Goal: Information Seeking & Learning: Find specific fact

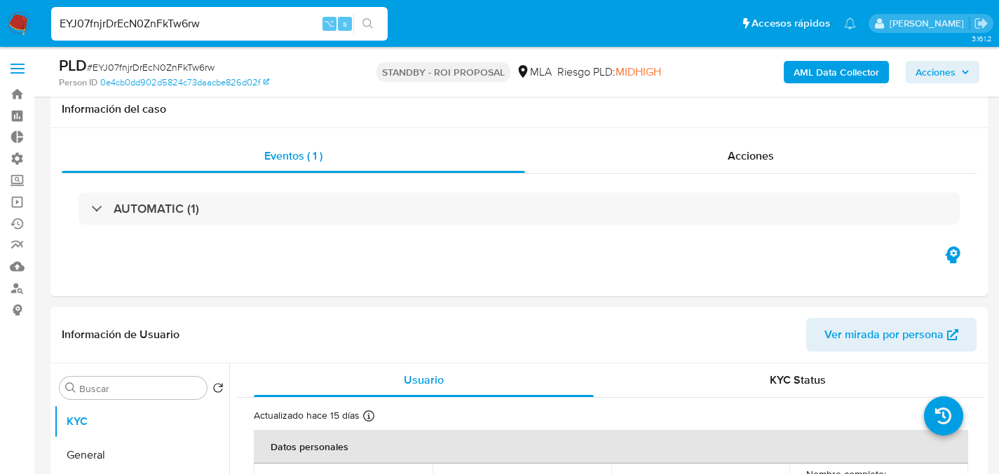
select select "10"
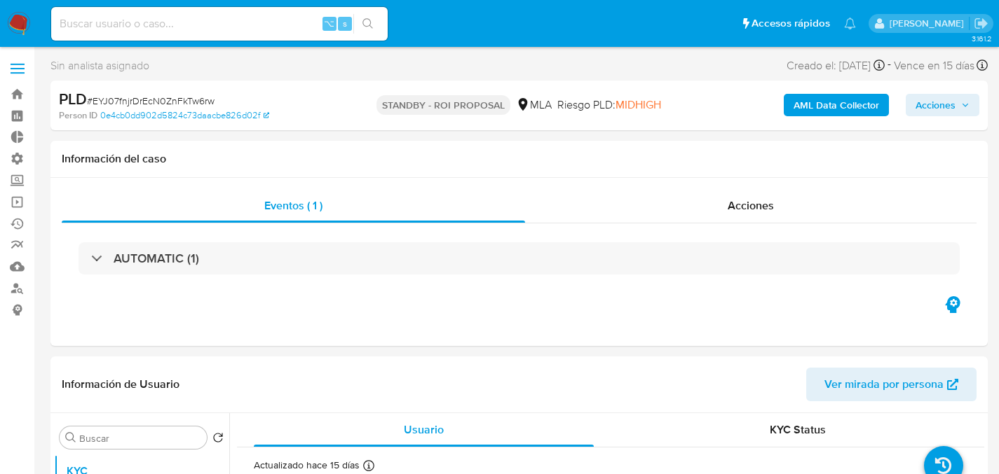
select select "10"
click at [164, 18] on input at bounding box center [219, 24] width 336 height 18
paste input "7u3aGPnejnsrwlLjqwiEg49j"
type input "7u3aGPnejnsrwlLjqwiEg49j"
select select "10"
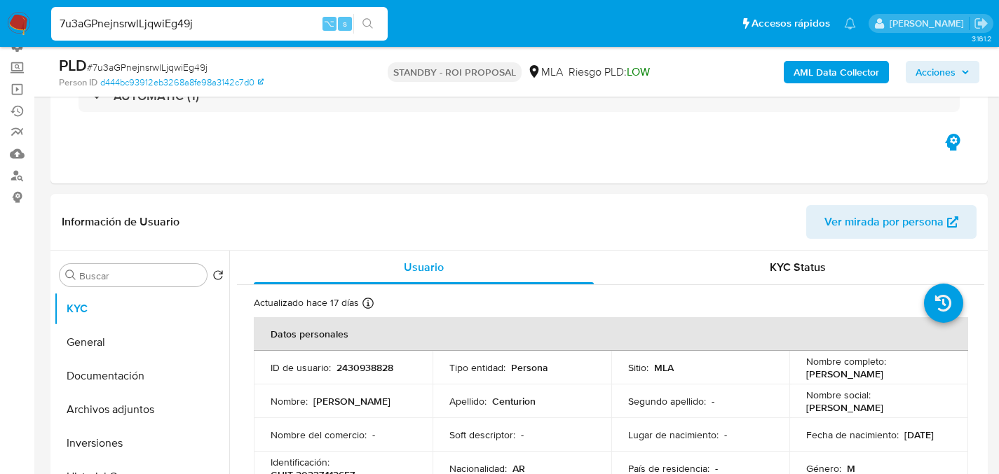
scroll to position [238, 0]
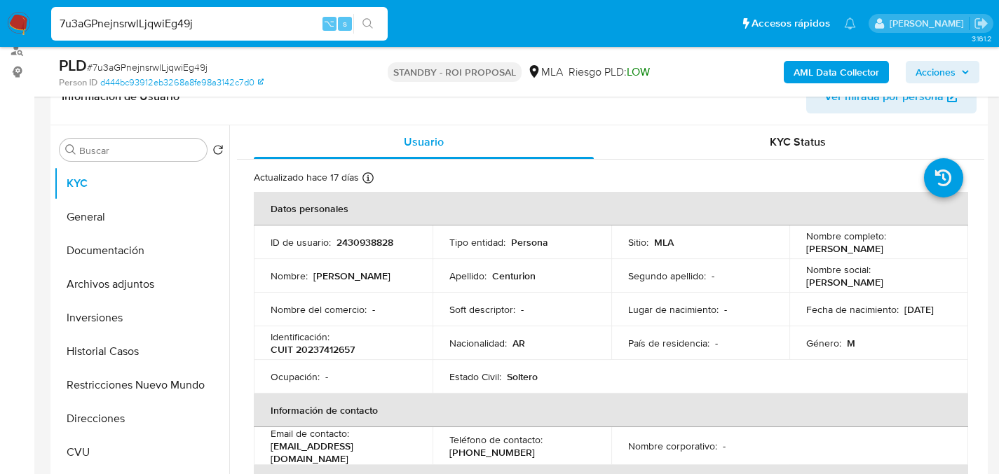
click at [254, 32] on input "7u3aGPnejnsrwlLjqwiEg49j" at bounding box center [219, 24] width 336 height 18
paste input "NkMKaeGV0PnRsBc2ggdnSTHW"
type input "NkMKaeGV0PnRsBc2ggdnSTHW"
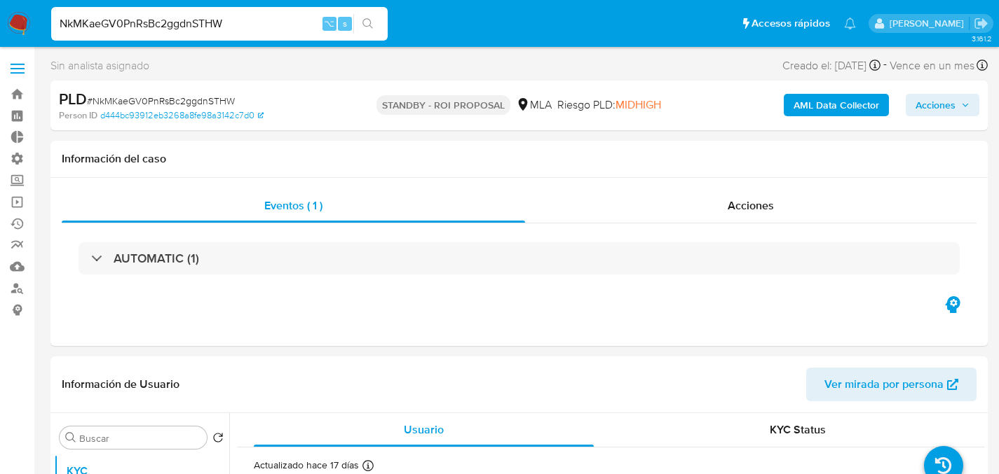
select select "10"
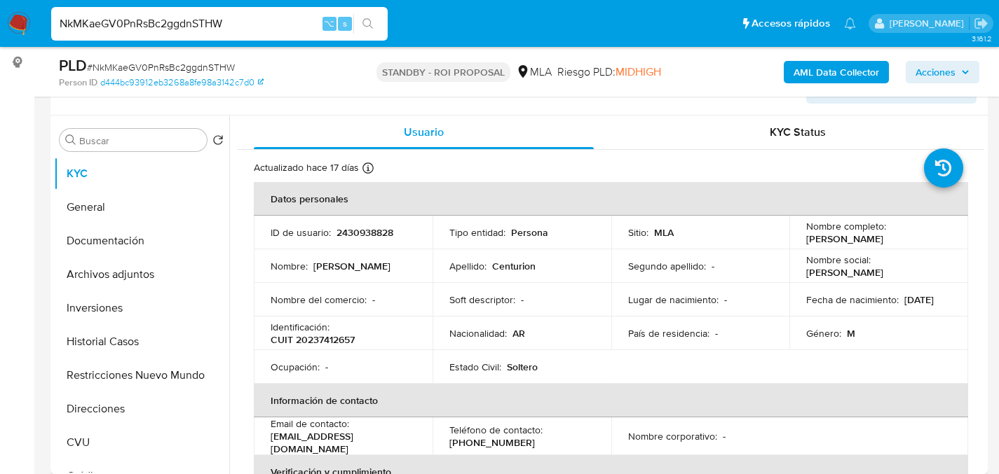
scroll to position [308, 0]
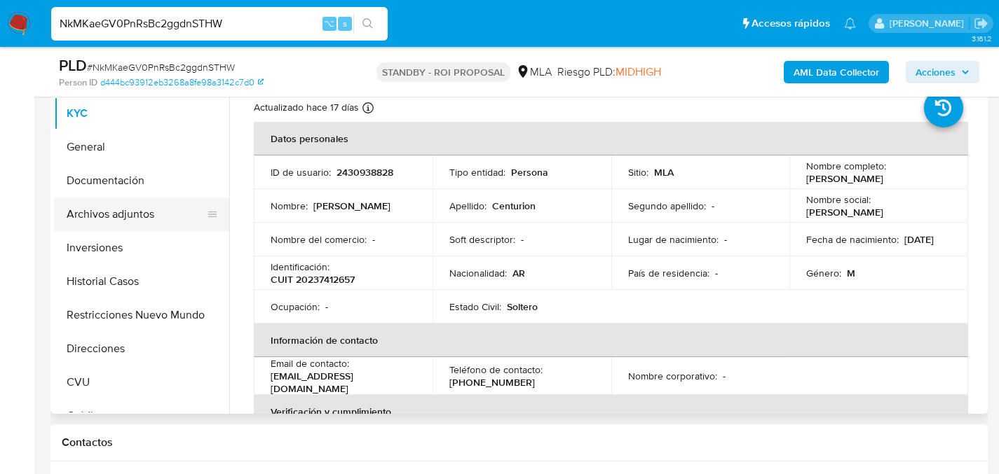
click at [140, 217] on button "Archivos adjuntos" at bounding box center [136, 215] width 164 height 34
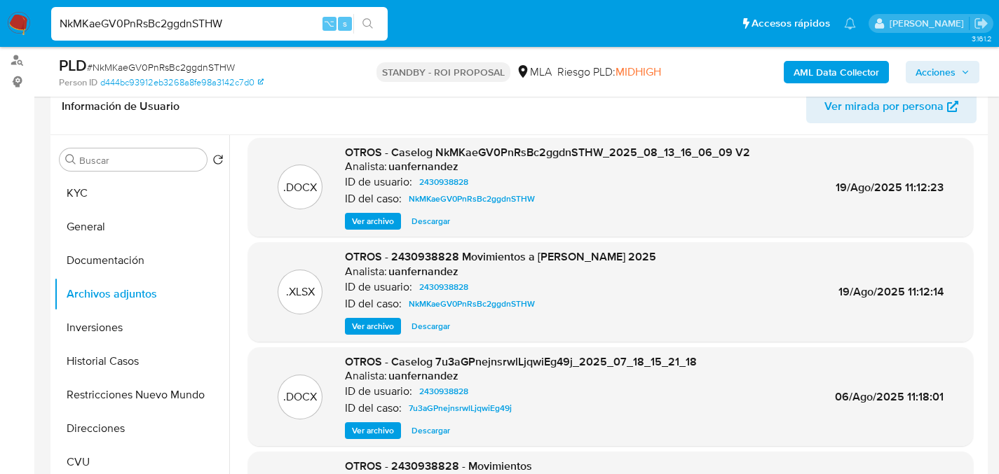
scroll to position [229, 0]
click at [160, 17] on input "NkMKaeGV0PnRsBc2ggdnSTHW" at bounding box center [219, 24] width 336 height 18
click at [432, 230] on div ".DOCX OTROS - Caselog NkMKaeGV0PnRsBc2ggdnSTHW_2025_08_13_16_06_09 V2 Analista:…" at bounding box center [610, 187] width 725 height 100
click at [433, 230] on div ".DOCX OTROS - Caselog NkMKaeGV0PnRsBc2ggdnSTHW_2025_08_13_16_06_09 V2 Analista:…" at bounding box center [610, 187] width 725 height 100
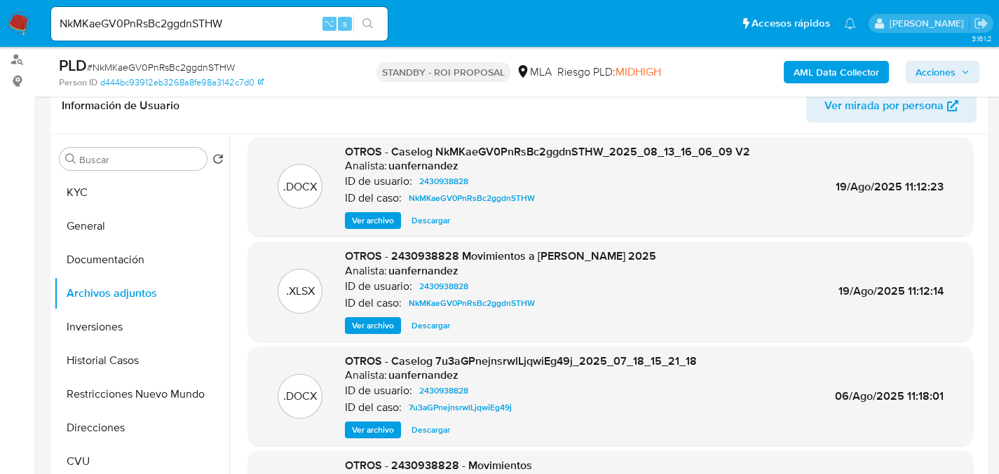
click at [428, 227] on span "Descargar" at bounding box center [430, 221] width 39 height 14
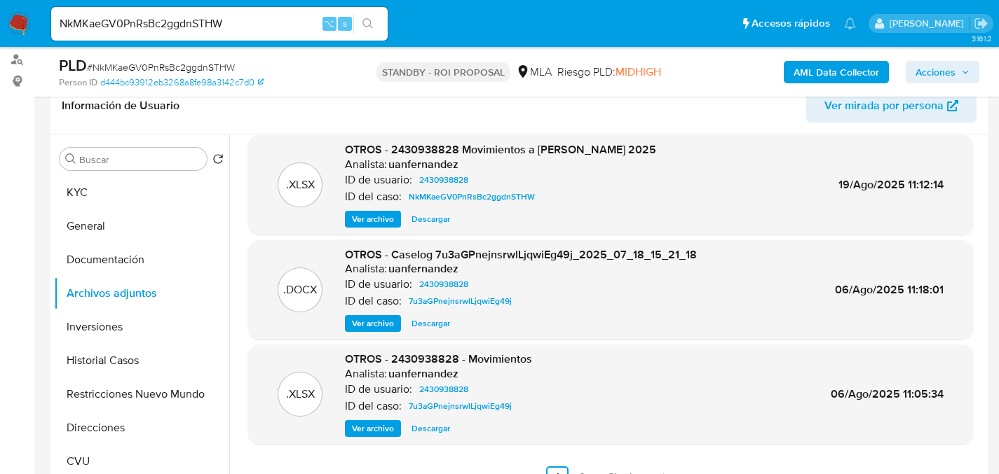
scroll to position [118, 0]
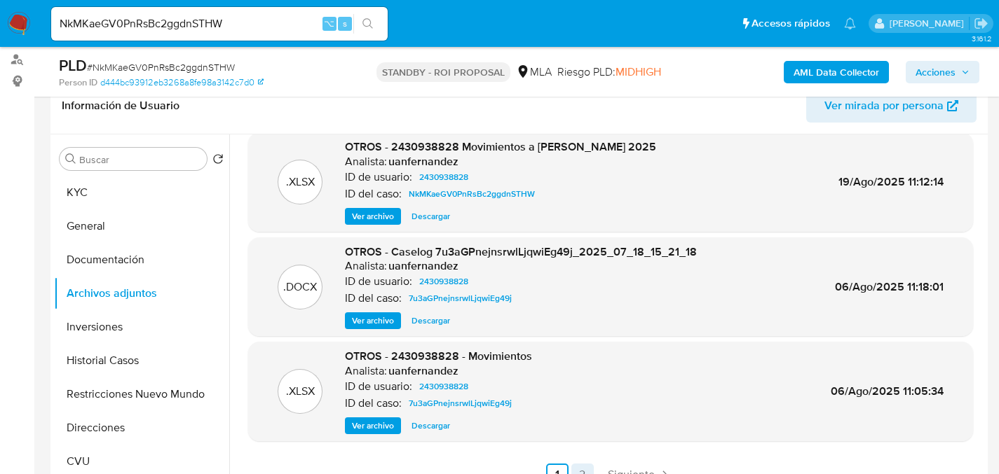
click at [578, 469] on link "2" at bounding box center [582, 475] width 22 height 22
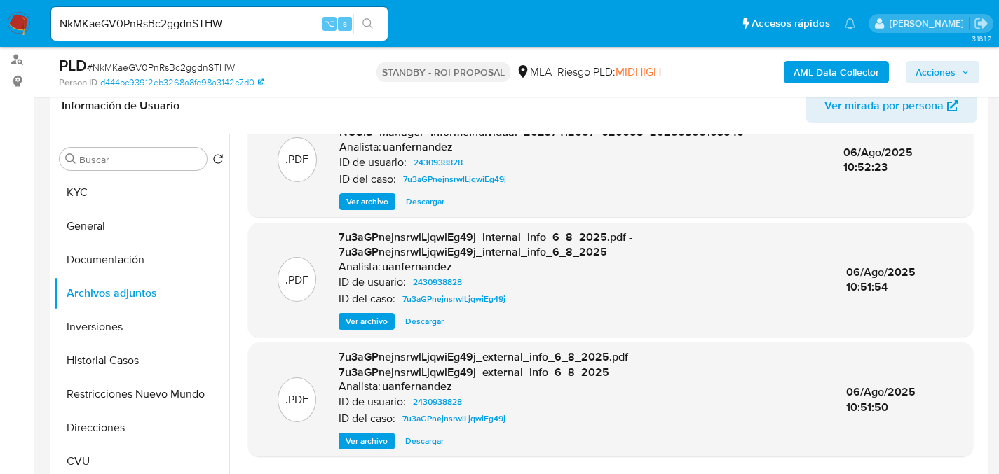
scroll to position [58, 0]
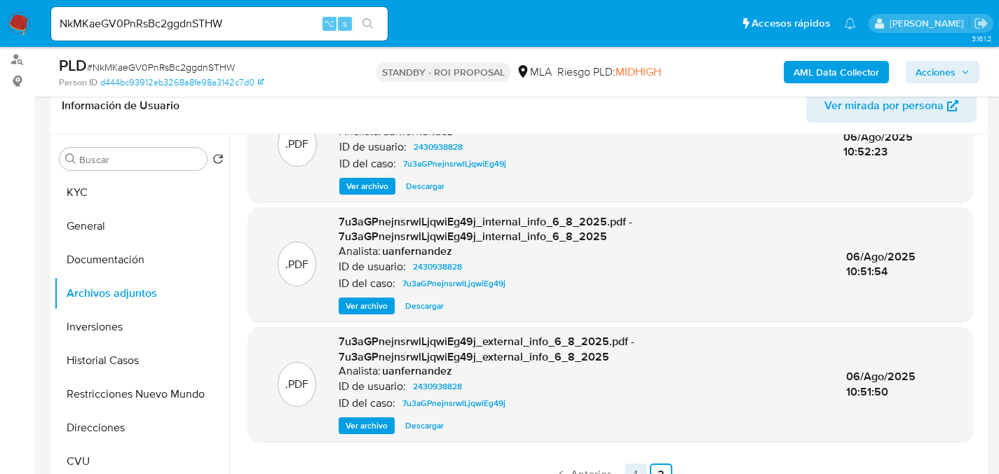
click at [629, 465] on link "1" at bounding box center [635, 475] width 22 height 22
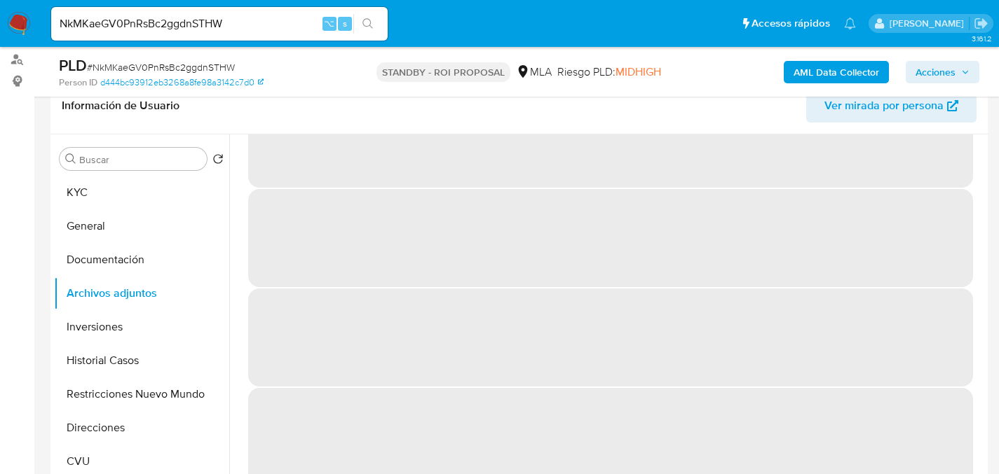
scroll to position [0, 0]
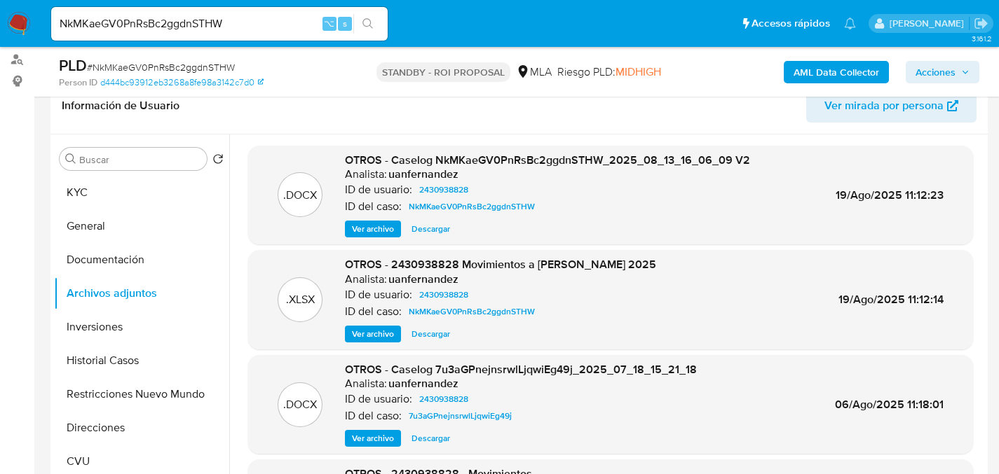
drag, startPoint x: 224, startPoint y: 5, endPoint x: 214, endPoint y: 11, distance: 10.7
click at [223, 6] on div "NkMKaeGV0PnRsBc2ggdnSTHW ⌥ s" at bounding box center [219, 23] width 336 height 39
click at [212, 12] on div "NkMKaeGV0PnRsBc2ggdnSTHW ⌥ s" at bounding box center [219, 24] width 336 height 34
click at [205, 18] on input "NkMKaeGV0PnRsBc2ggdnSTHW" at bounding box center [219, 24] width 336 height 18
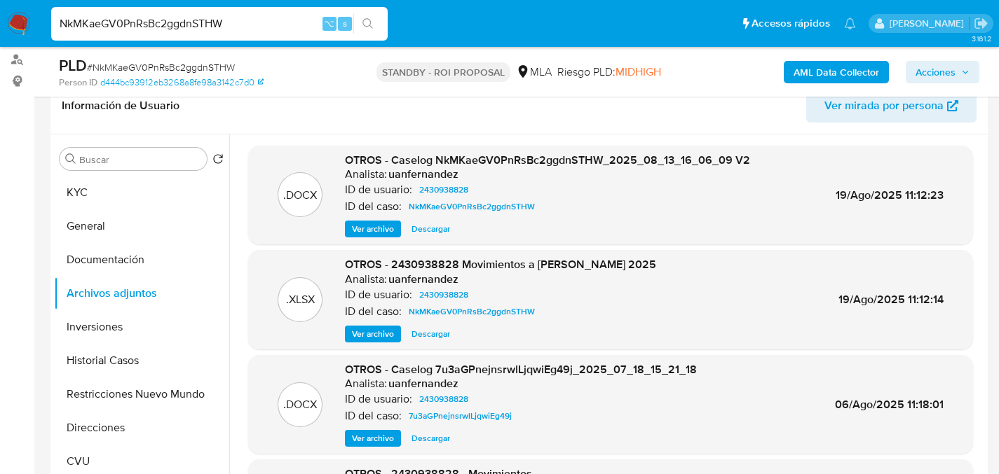
paste input "RVJPKK8BlAzjTVlSnhA8UPvg"
type input "RVJPKK8BlAzjTVlSnhA8UPvg"
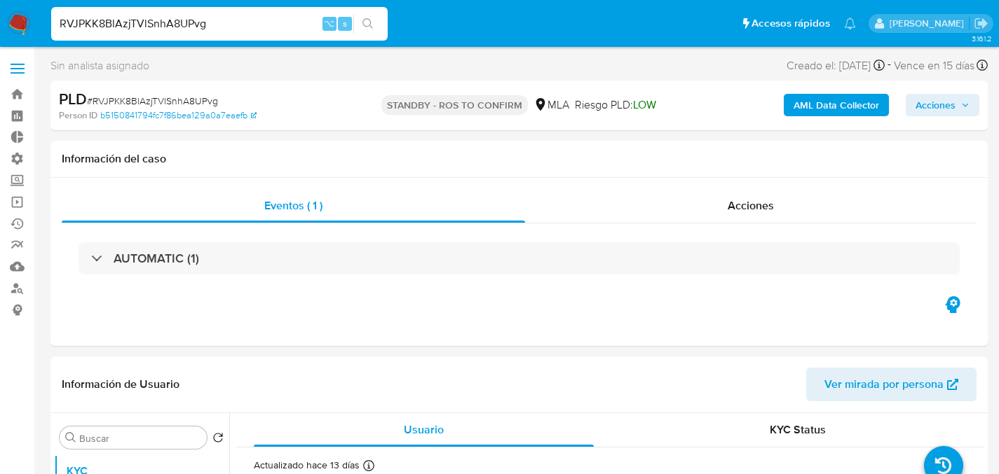
select select "10"
click at [261, 11] on div "RVJPKK8BlAzjTVlSnhA8UPvg ⌥ s" at bounding box center [219, 24] width 336 height 34
click at [256, 21] on input "RVJPKK8BlAzjTVlSnhA8UPvg" at bounding box center [219, 24] width 336 height 18
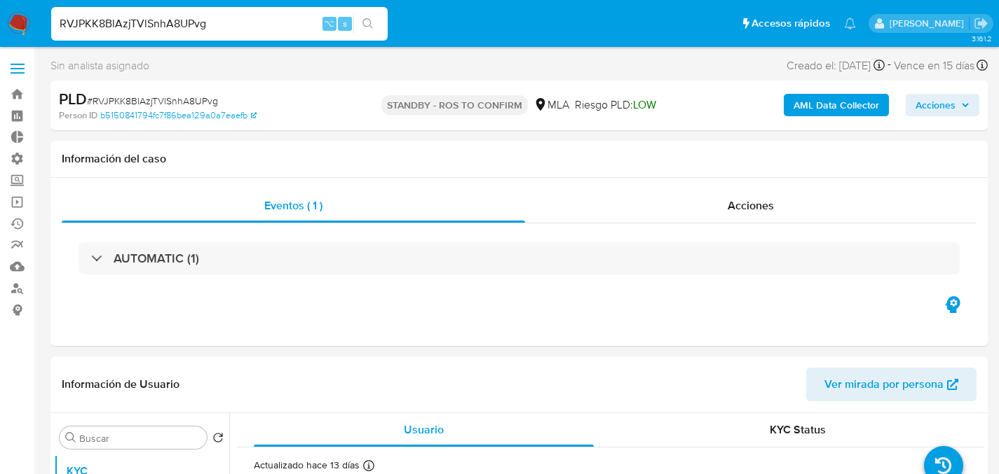
paste input "cQ1QK9tUOlPxdHtma6pVkzcp"
type input "cQ1QK9tUOlPxdHtma6pVkzcp"
select select "10"
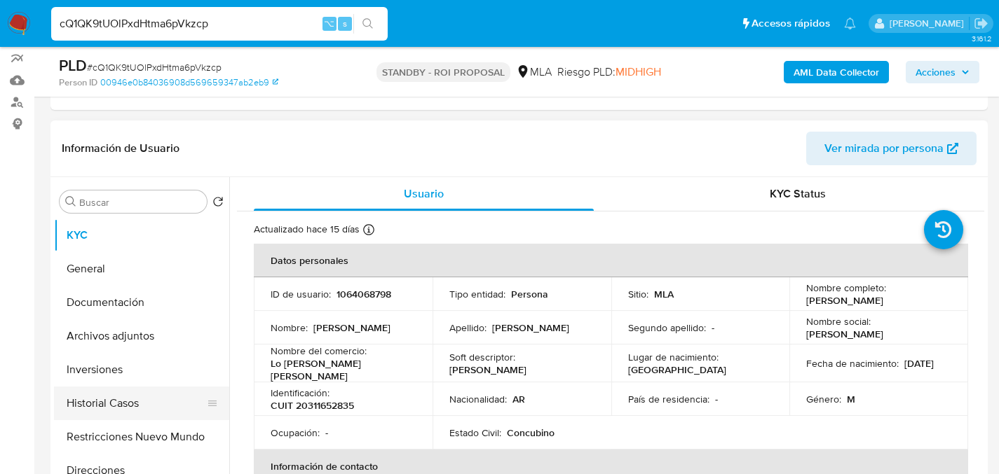
click at [87, 408] on button "Historial Casos" at bounding box center [136, 404] width 164 height 34
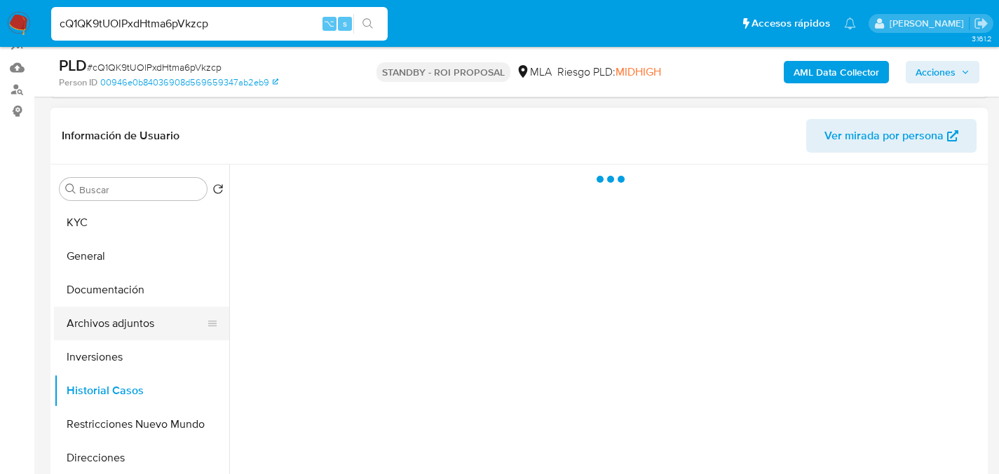
scroll to position [199, 0]
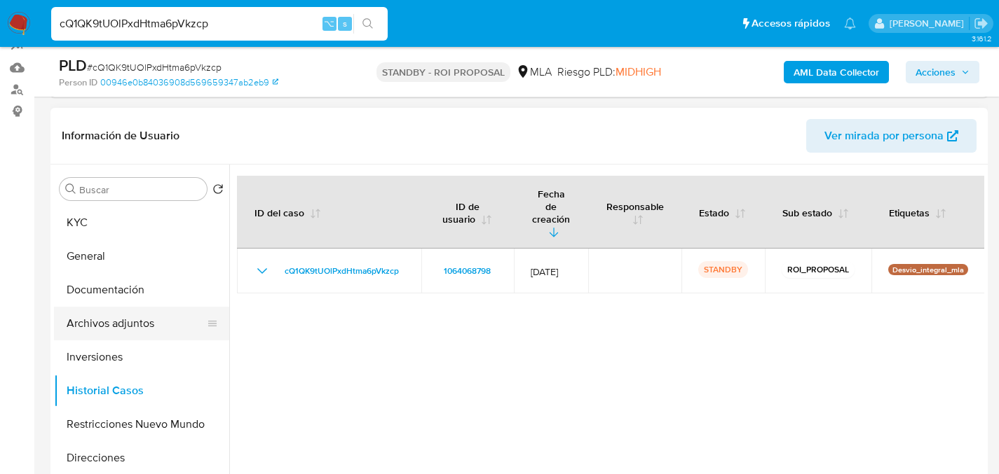
click at [97, 322] on button "Archivos adjuntos" at bounding box center [136, 324] width 164 height 34
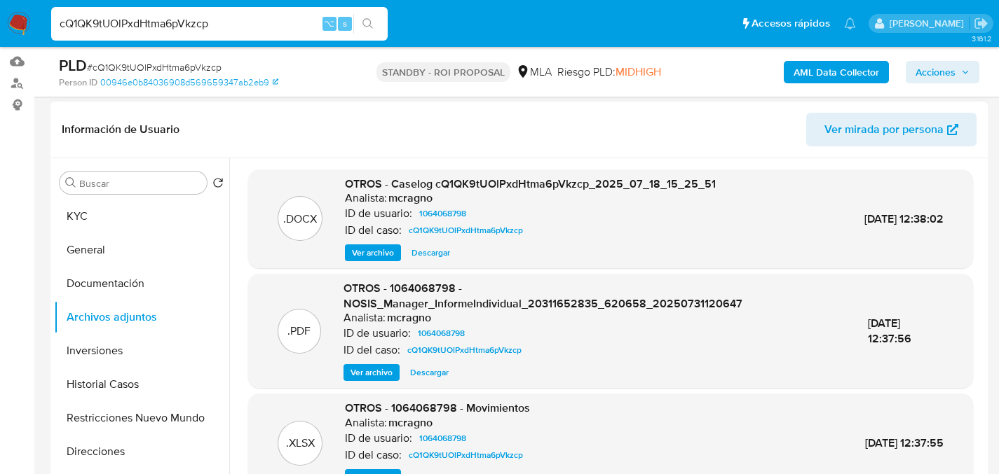
scroll to position [204, 0]
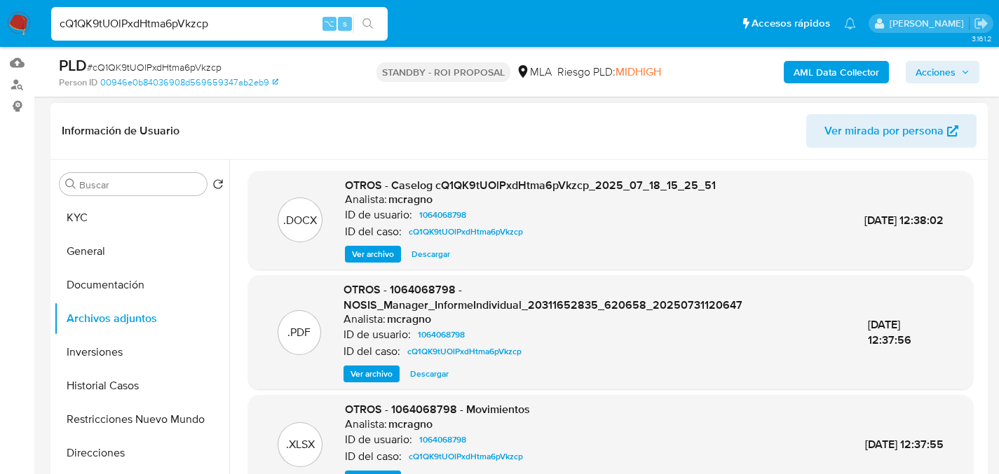
click at [371, 368] on span "Ver archivo" at bounding box center [371, 374] width 42 height 14
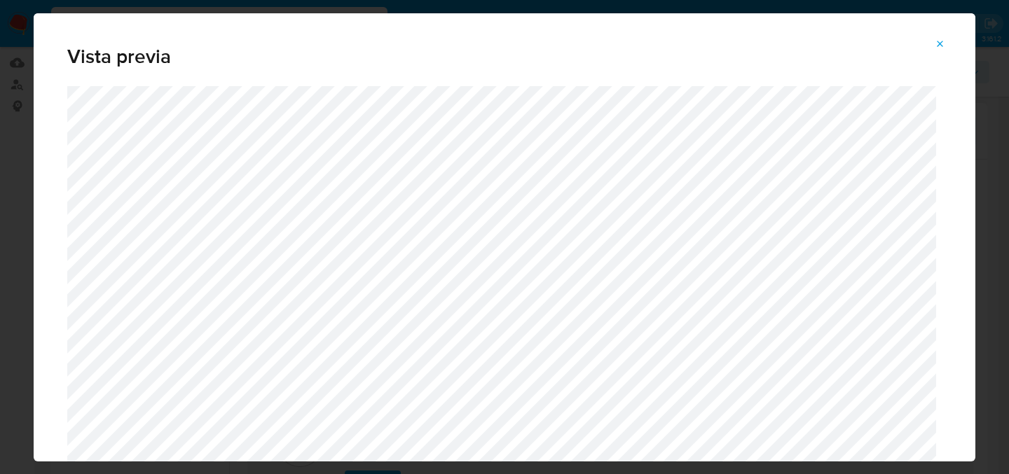
click at [944, 36] on span "Attachment preview" at bounding box center [940, 44] width 11 height 20
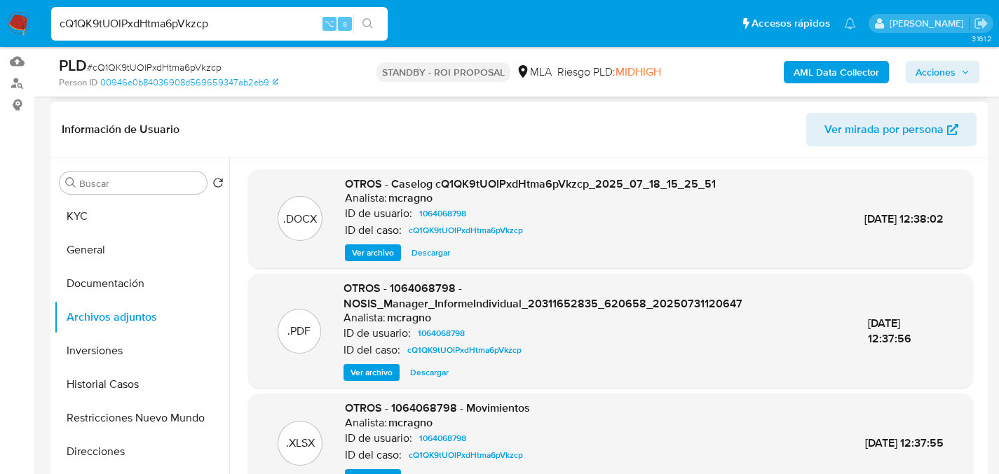
scroll to position [205, 0]
click at [420, 253] on span "Descargar" at bounding box center [430, 253] width 39 height 14
click at [207, 18] on input "cQ1QK9tUOlPxdHtma6pVkzcp" at bounding box center [219, 24] width 336 height 18
paste input "CWSThtevJ4BFaPREO3E9pKq6"
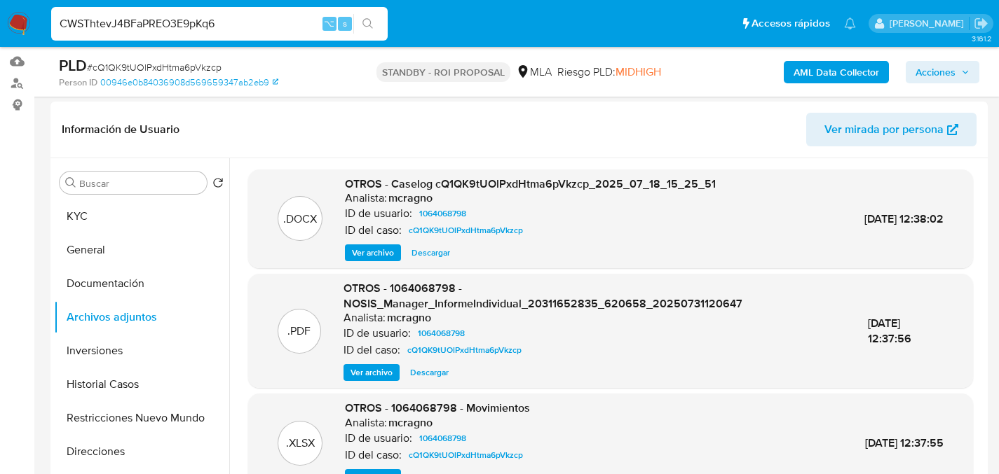
type input "CWSThtevJ4BFaPREO3E9pKq6"
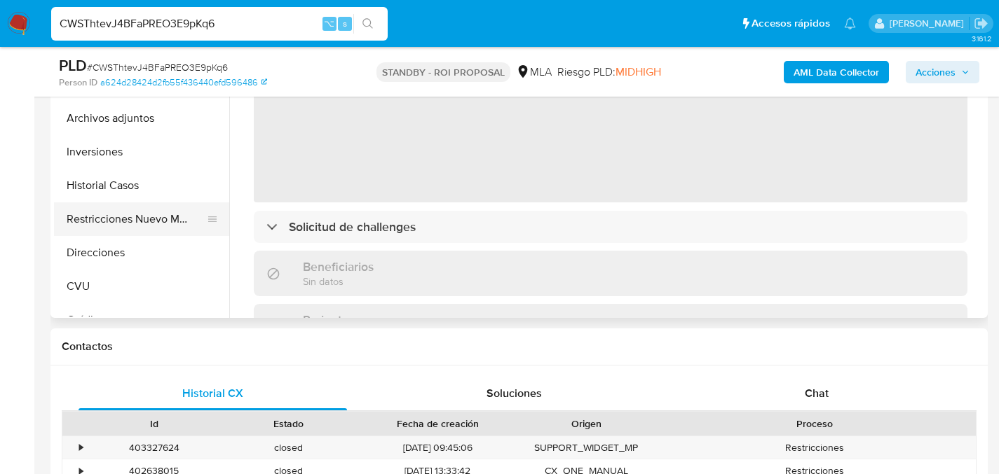
select select "10"
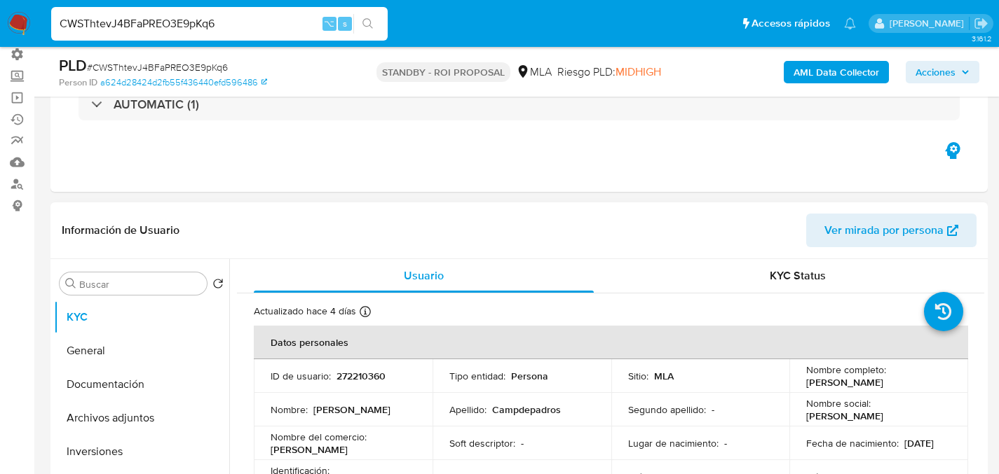
scroll to position [47, 0]
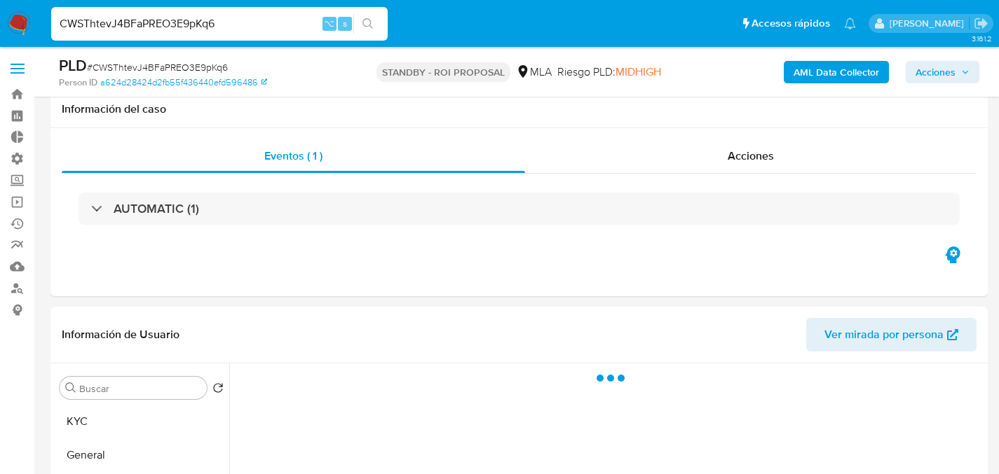
select select "10"
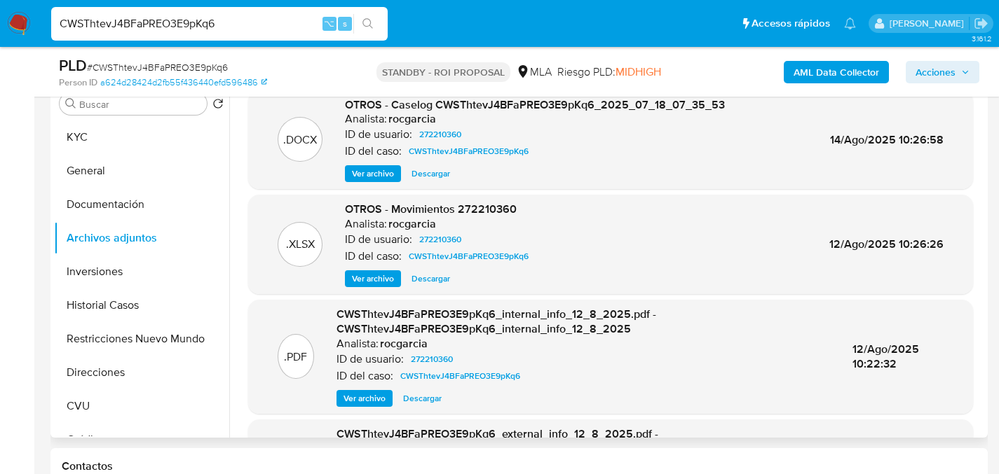
click at [421, 171] on span "Descargar" at bounding box center [430, 174] width 39 height 14
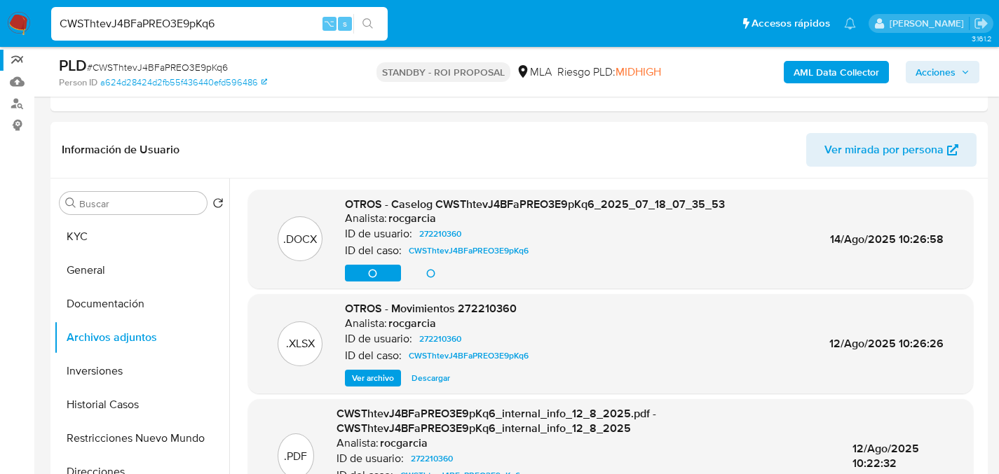
scroll to position [0, 0]
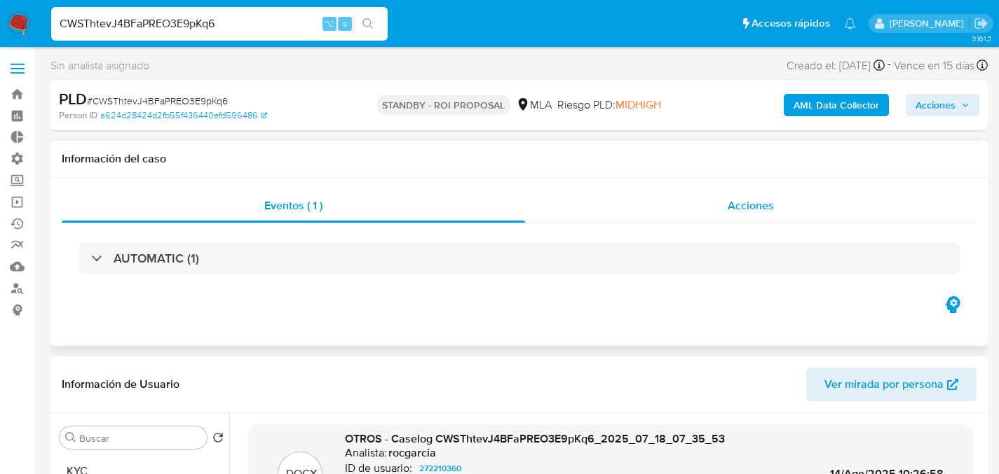
click at [839, 201] on div "Acciones" at bounding box center [750, 206] width 451 height 34
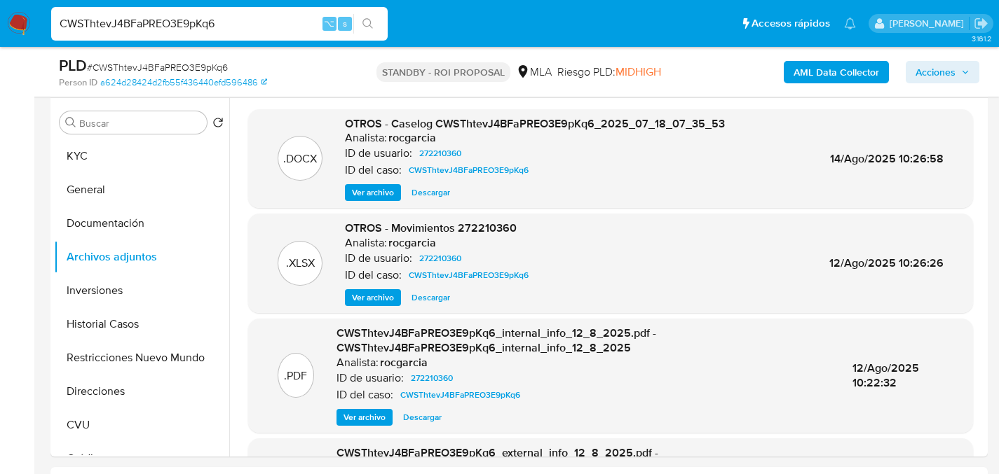
scroll to position [367, 0]
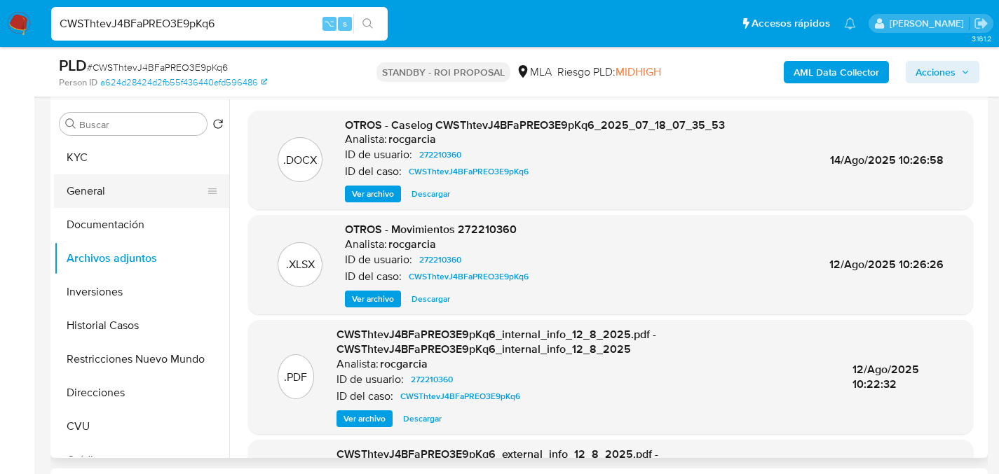
click at [80, 177] on button "General" at bounding box center [136, 191] width 164 height 34
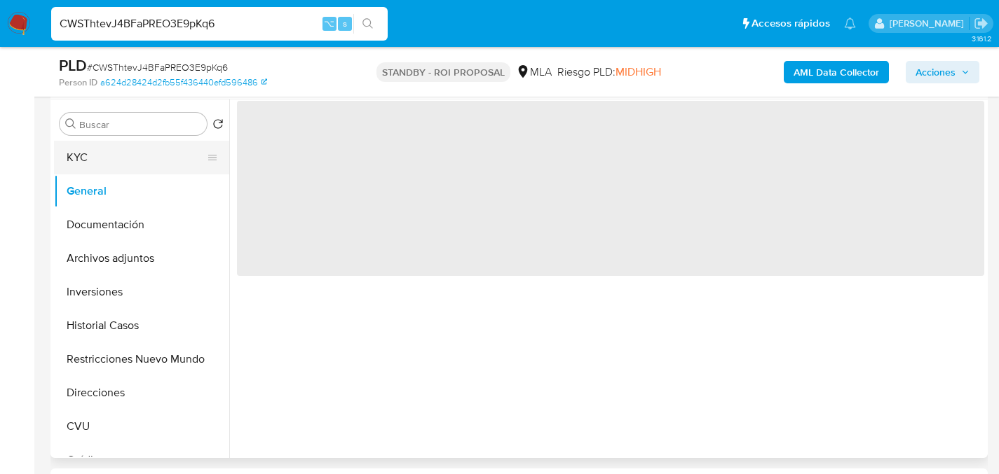
click at [67, 165] on button "KYC" at bounding box center [136, 158] width 164 height 34
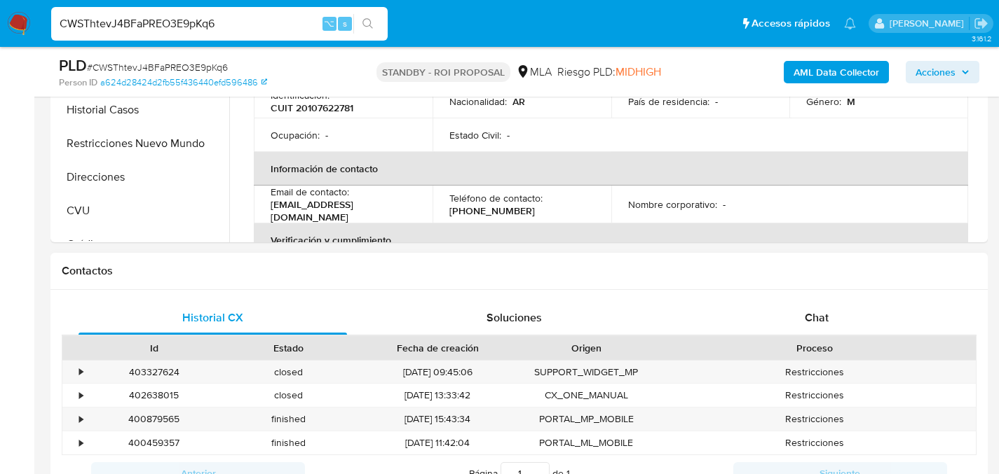
scroll to position [593, 0]
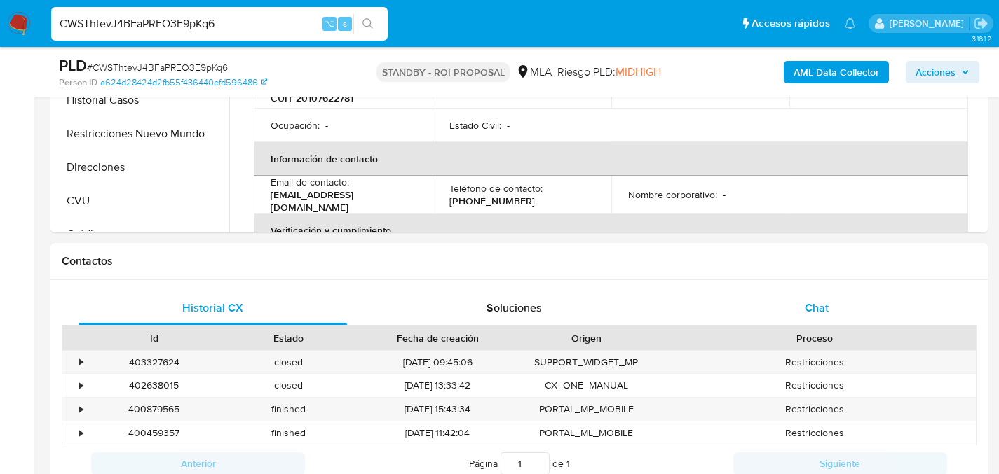
click at [785, 302] on div "Chat" at bounding box center [816, 309] width 268 height 34
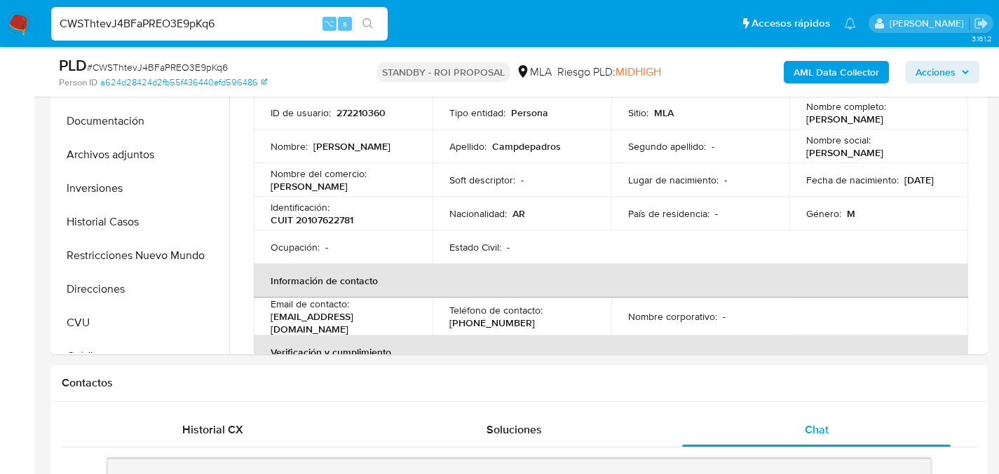
scroll to position [475, 0]
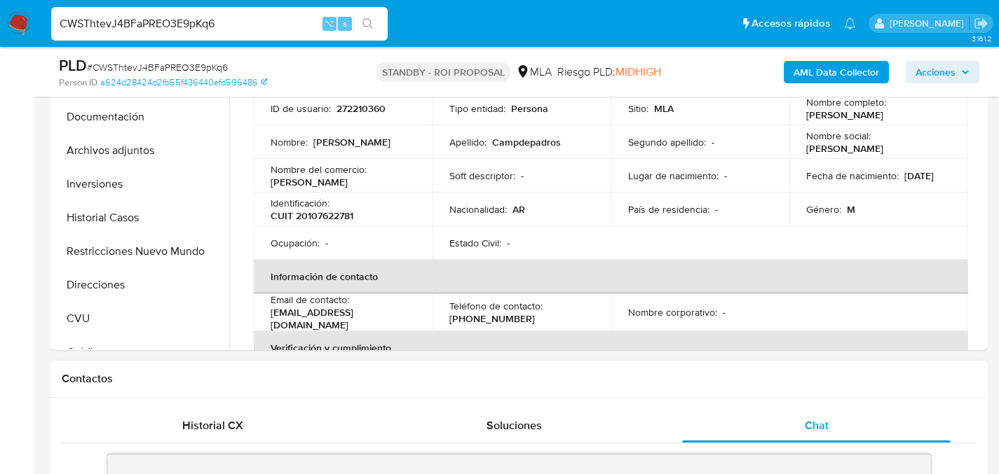
click at [162, 396] on div "Contactos" at bounding box center [518, 379] width 937 height 37
click at [175, 418] on div "Historial CX" at bounding box center [212, 426] width 268 height 34
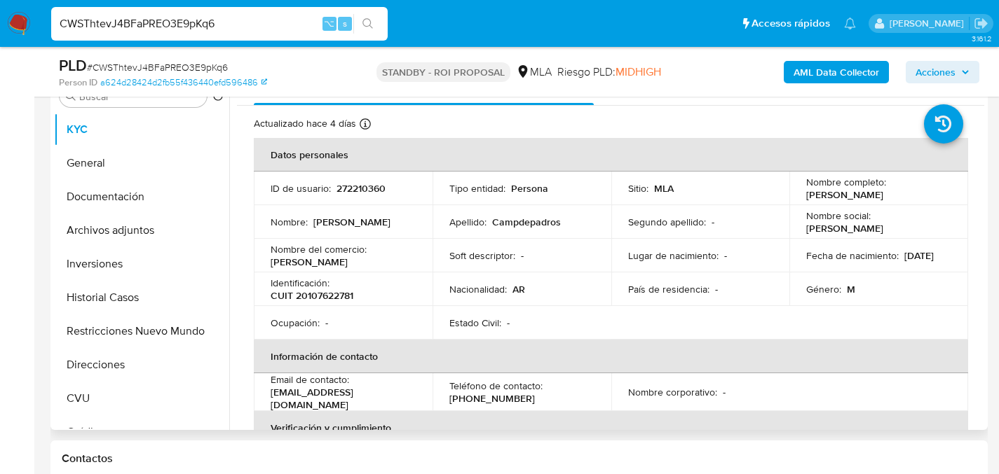
scroll to position [391, 0]
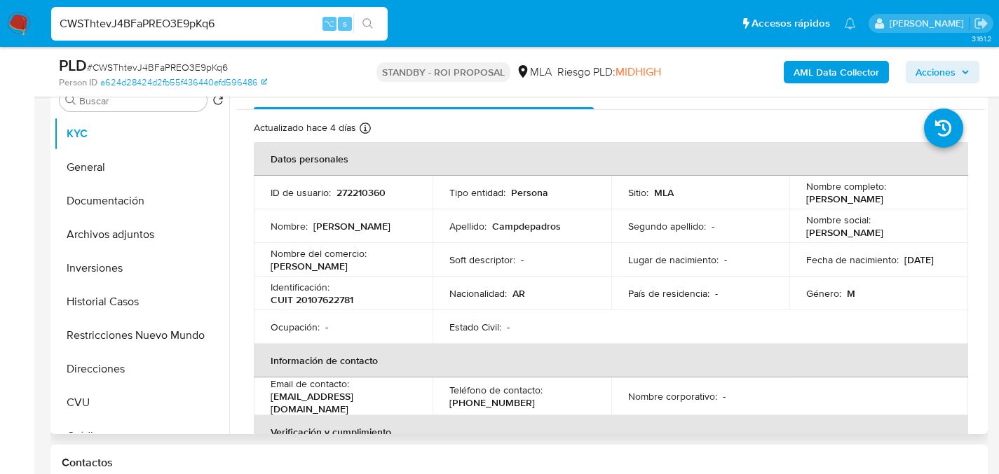
click at [349, 294] on p "CUIT 20107622781" at bounding box center [311, 300] width 83 height 13
click at [338, 316] on td "Ocupación : -" at bounding box center [343, 327] width 179 height 34
click at [338, 304] on p "CUIT 20107622781" at bounding box center [311, 300] width 83 height 13
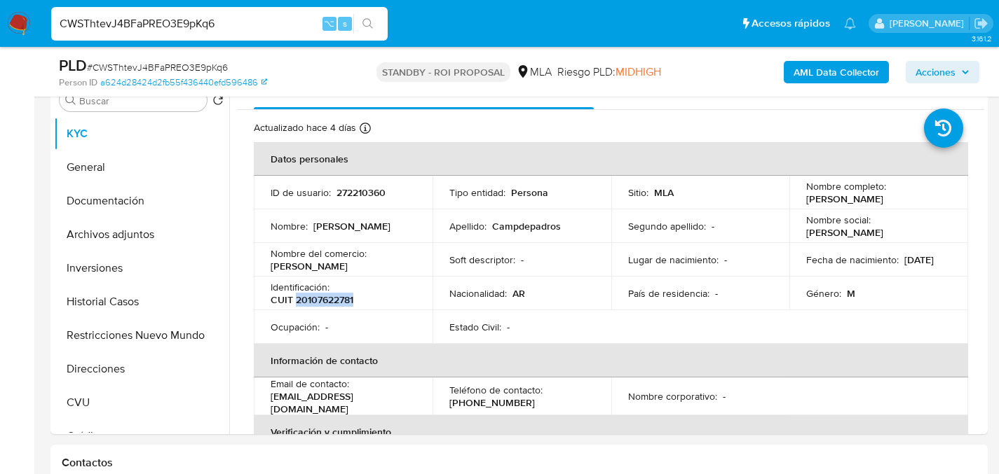
copy p "20107622781"
click at [165, 9] on div "CWSThtevJ4BFaPREO3E9pKq6 ⌥ s" at bounding box center [219, 24] width 336 height 34
click at [151, 20] on input "CWSThtevJ4BFaPREO3E9pKq6" at bounding box center [219, 24] width 336 height 18
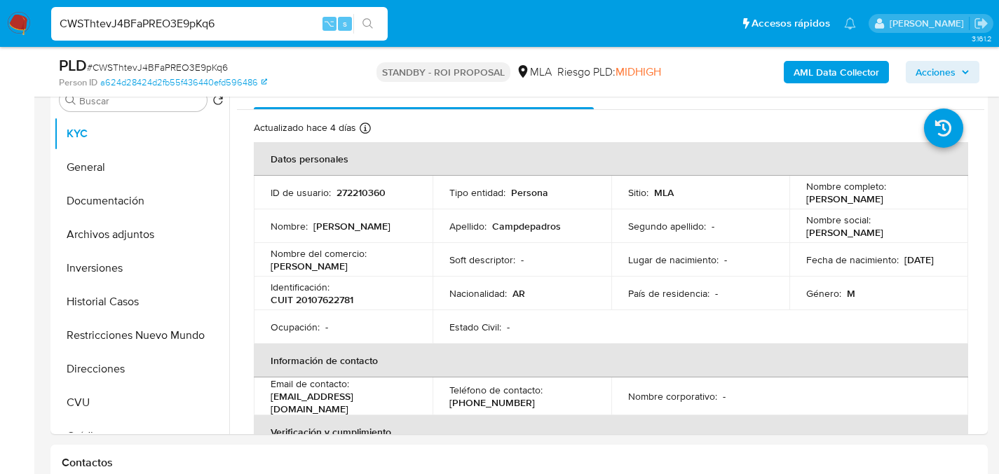
paste input "TUJXGXzkUVLqD32X4753eAQo"
type input "TUJXGXzkUVLqD32X4753eAQo"
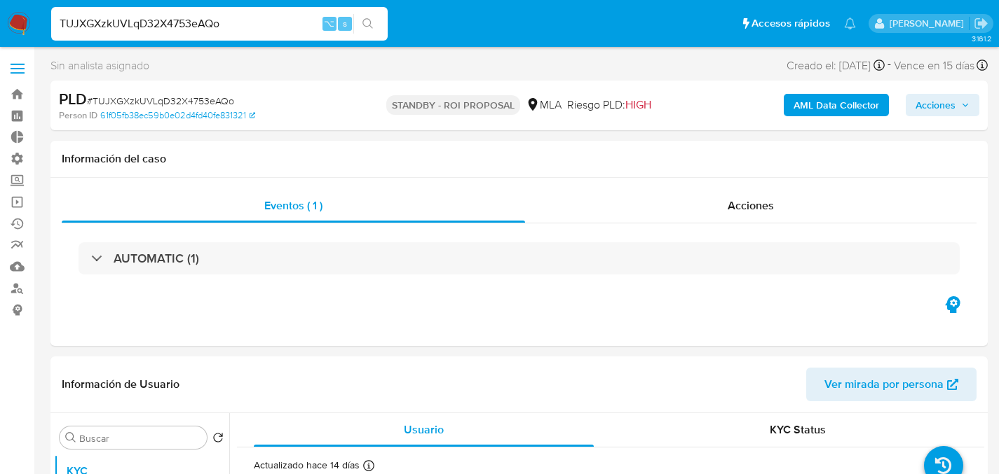
select select "10"
click at [227, 25] on input "TUJXGXzkUVLqD32X4753eAQo" at bounding box center [219, 24] width 336 height 18
click at [247, 18] on input "TUJXGXzkUVLqD32X4753eAQo" at bounding box center [219, 24] width 336 height 18
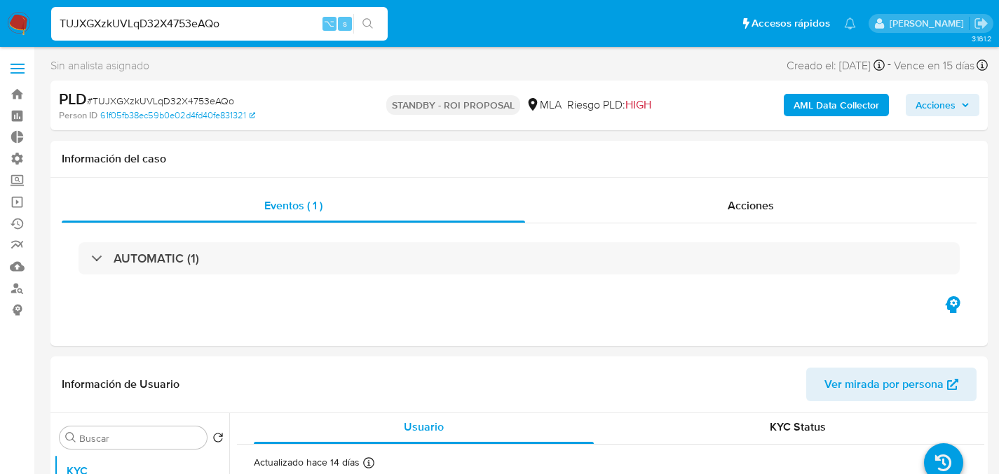
click at [247, 18] on input "TUJXGXzkUVLqD32X4753eAQo" at bounding box center [219, 24] width 336 height 18
click at [233, 177] on div "Información del caso" at bounding box center [518, 159] width 937 height 37
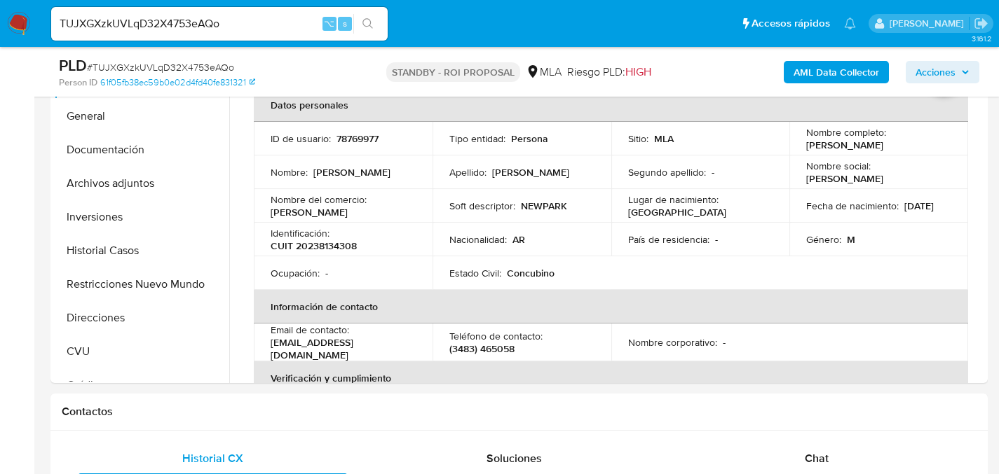
scroll to position [338, 0]
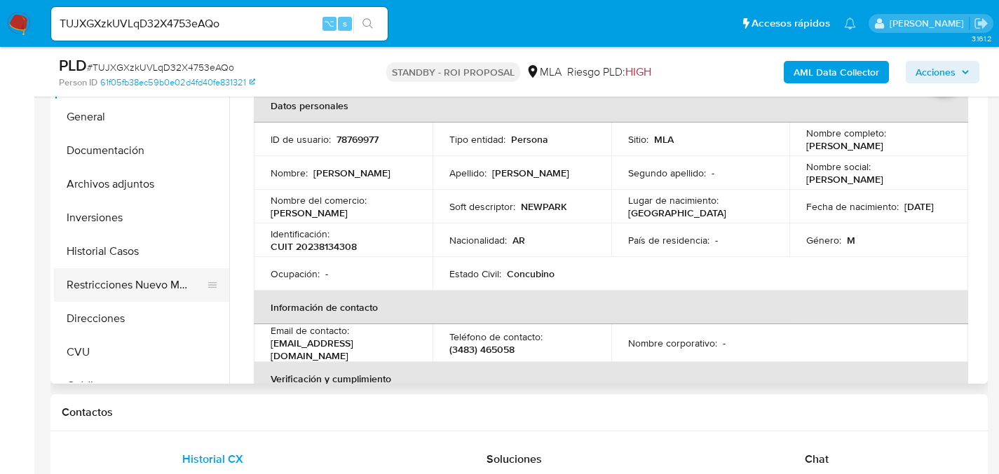
click at [74, 283] on button "Restricciones Nuevo Mundo" at bounding box center [136, 285] width 164 height 34
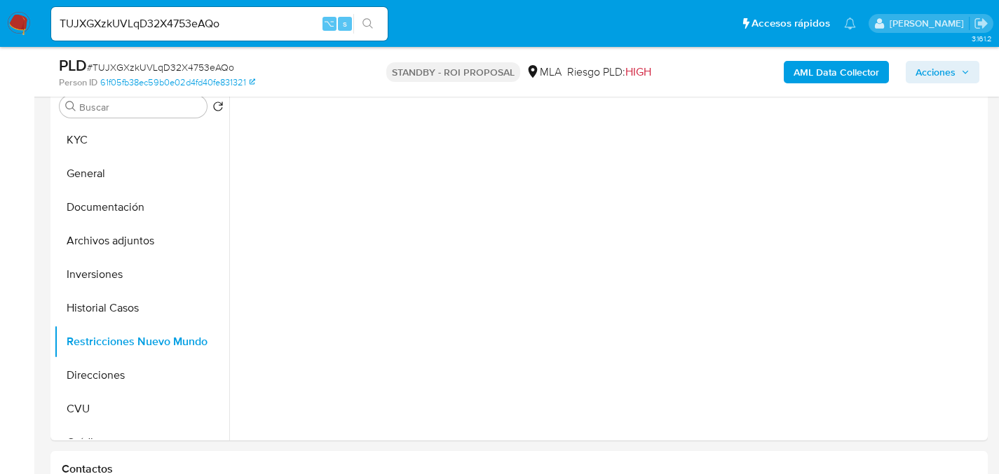
scroll to position [263, 0]
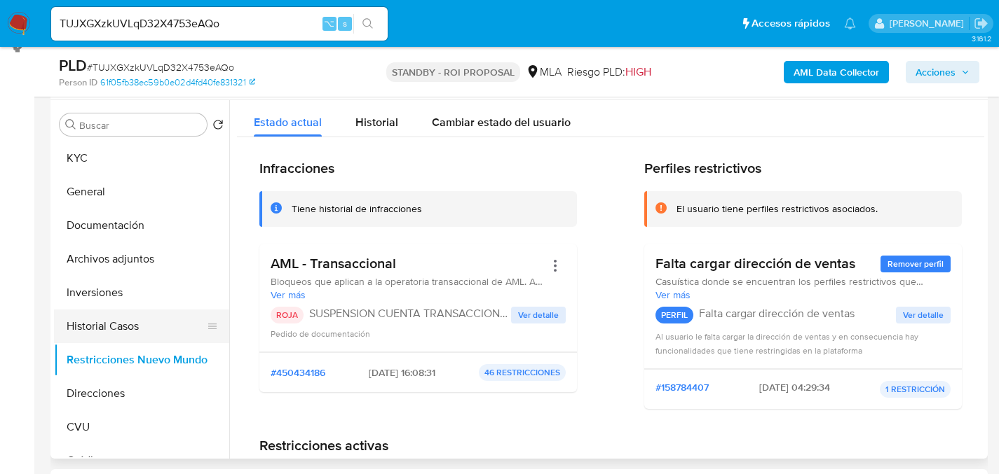
click at [92, 322] on button "Historial Casos" at bounding box center [136, 327] width 164 height 34
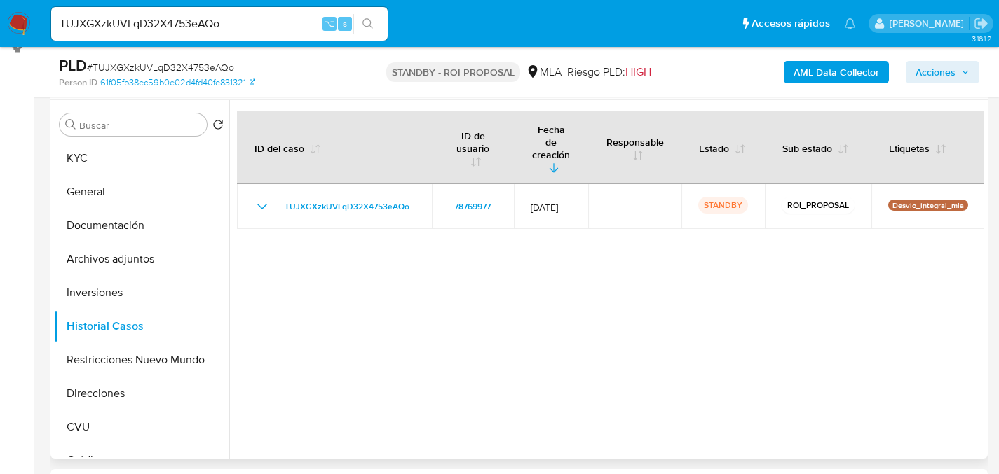
click at [458, 273] on div at bounding box center [606, 279] width 755 height 359
click at [135, 269] on button "Archivos adjuntos" at bounding box center [136, 259] width 164 height 34
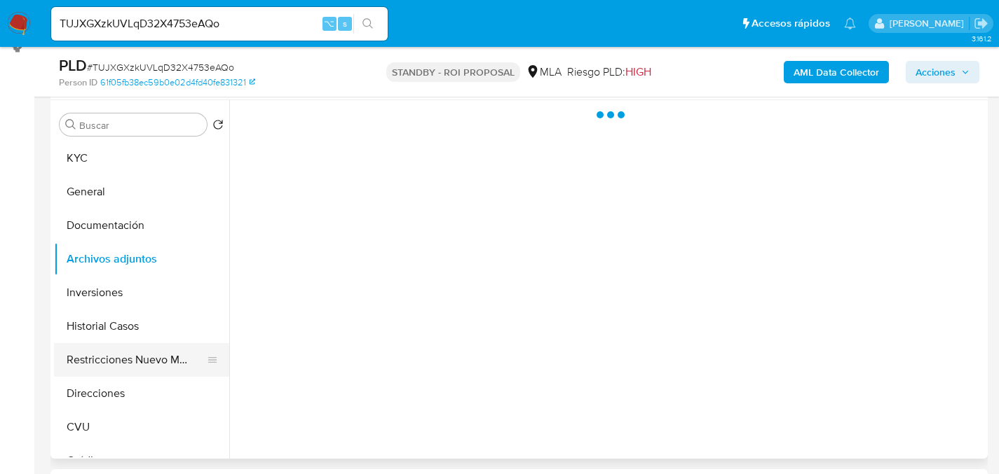
click at [137, 367] on button "Restricciones Nuevo Mundo" at bounding box center [136, 360] width 164 height 34
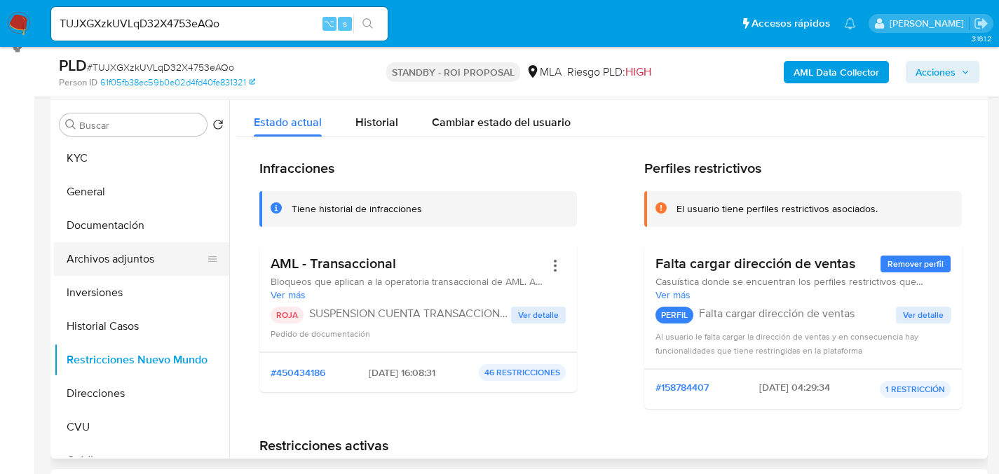
click at [92, 268] on button "Archivos adjuntos" at bounding box center [136, 259] width 164 height 34
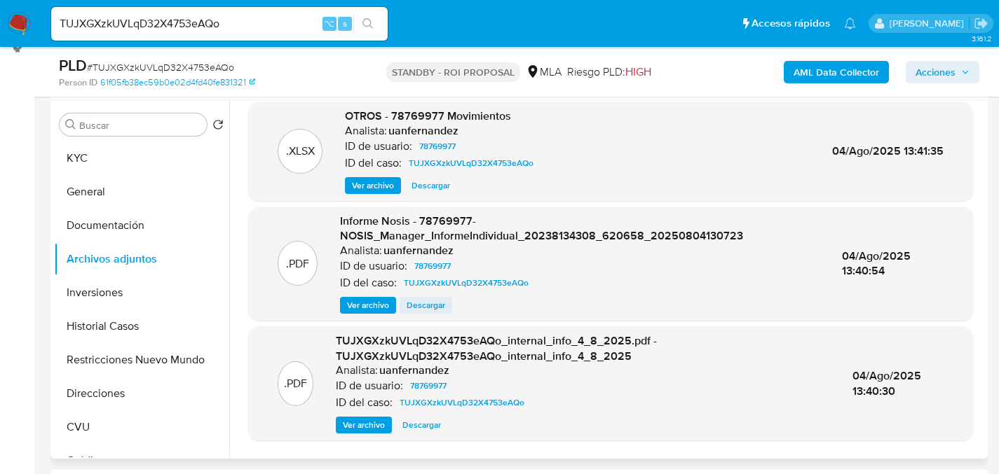
scroll to position [0, 0]
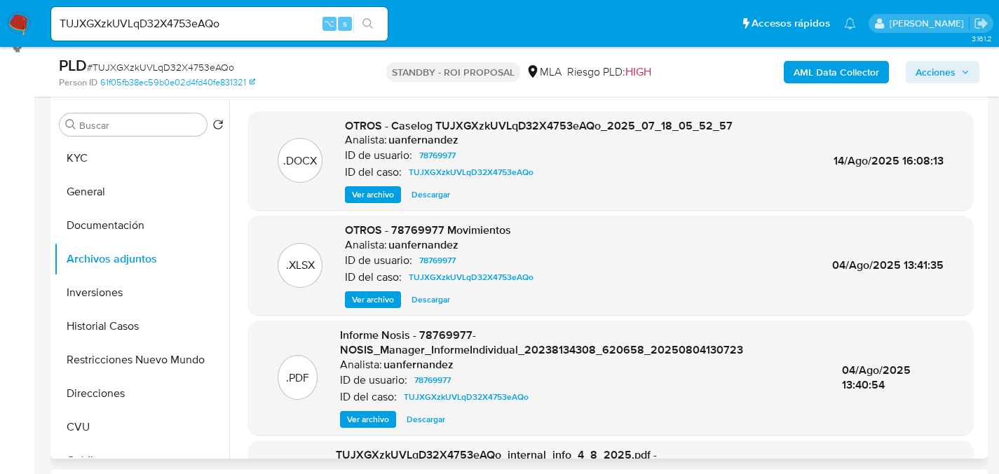
click at [426, 192] on span "Descargar" at bounding box center [430, 195] width 39 height 14
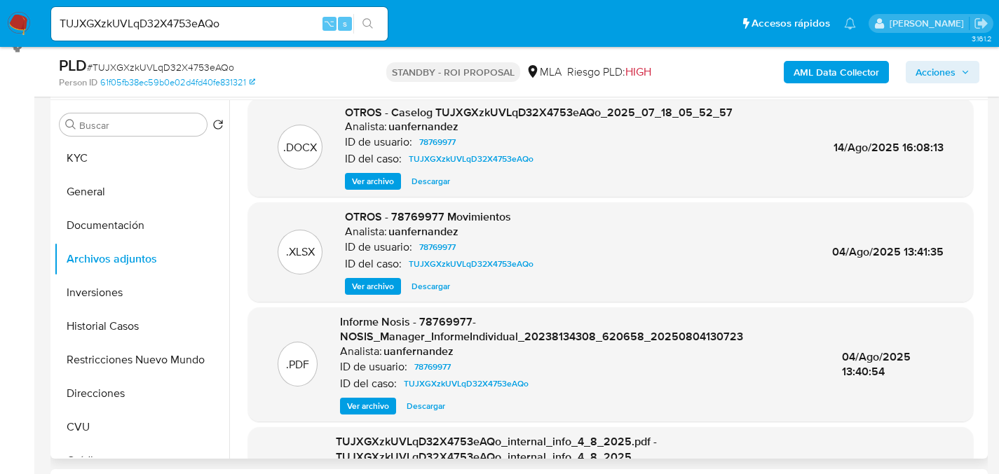
scroll to position [148, 0]
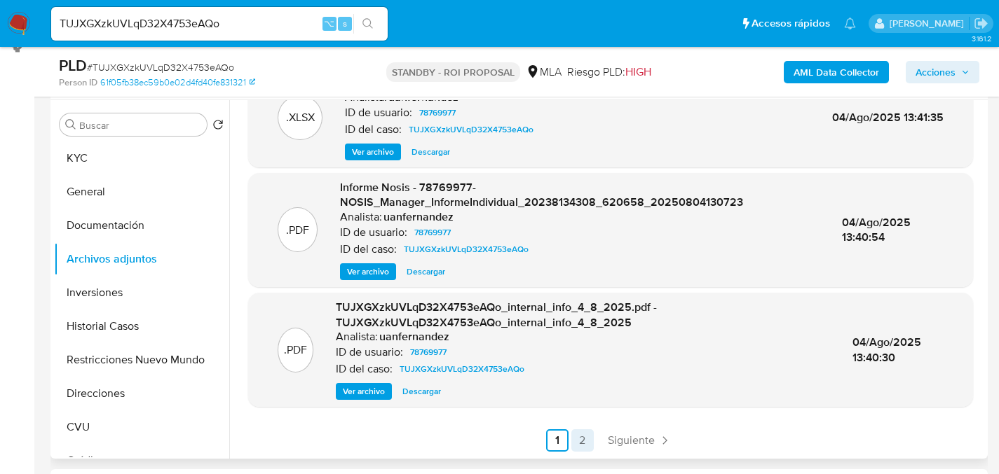
click at [583, 433] on link "2" at bounding box center [582, 441] width 22 height 22
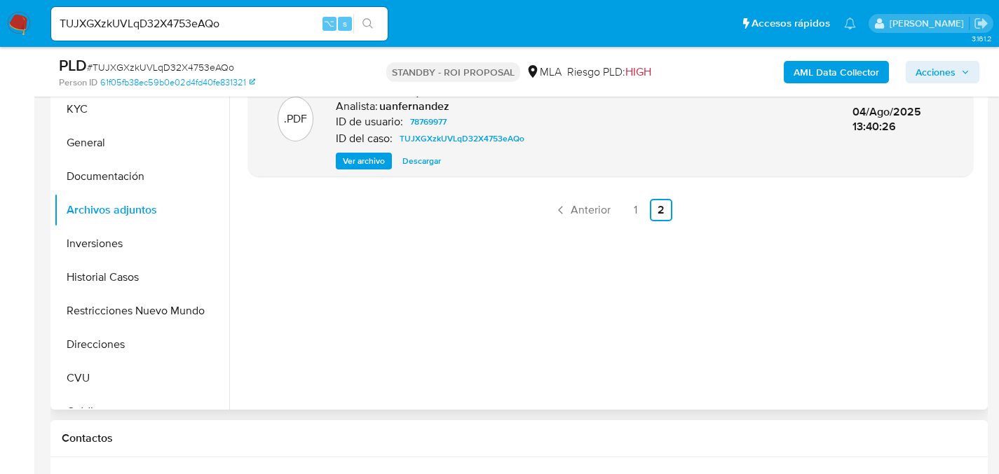
scroll to position [380, 0]
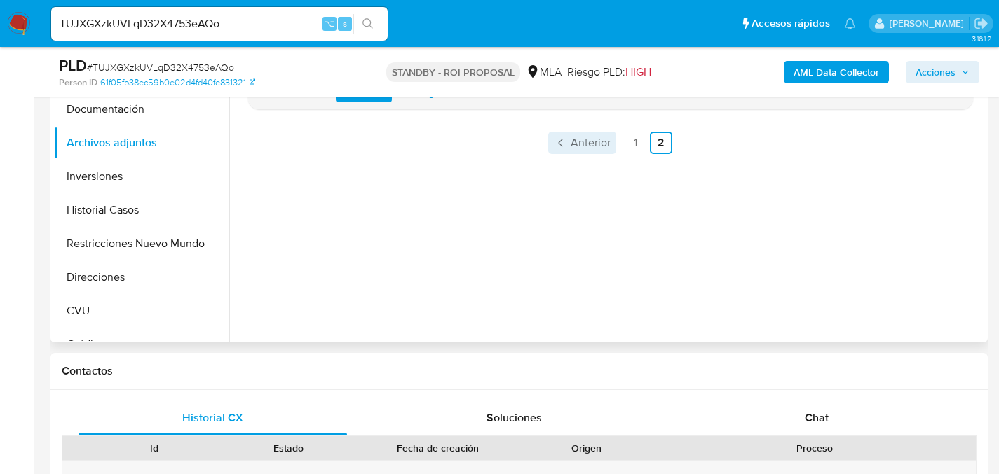
click at [608, 135] on link "Anterior" at bounding box center [582, 143] width 68 height 22
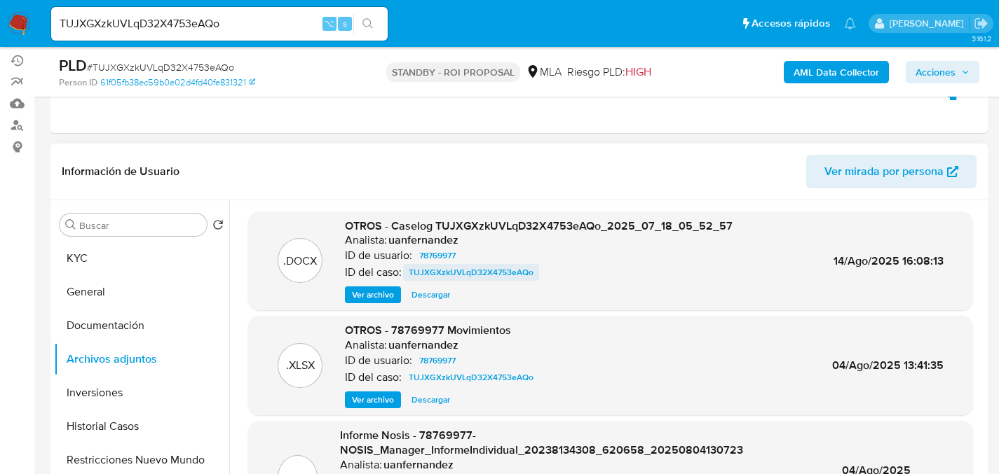
scroll to position [143, 0]
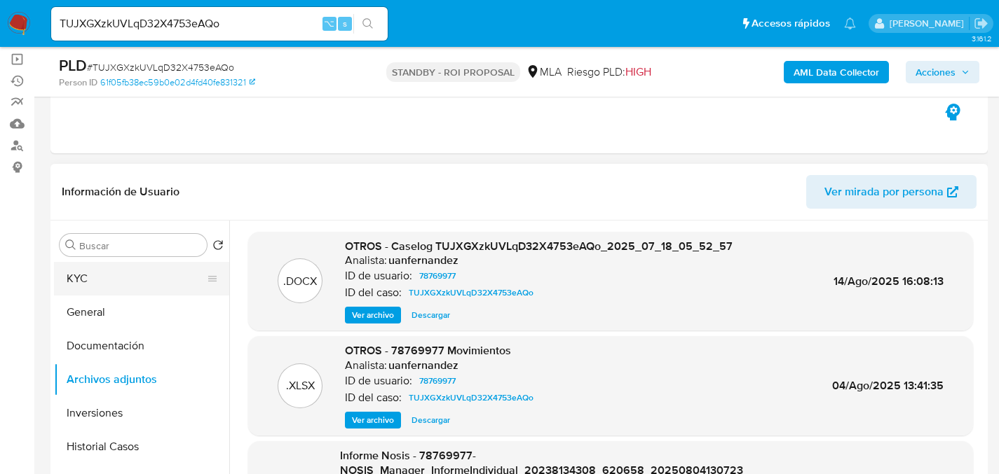
click at [115, 279] on button "KYC" at bounding box center [136, 279] width 164 height 34
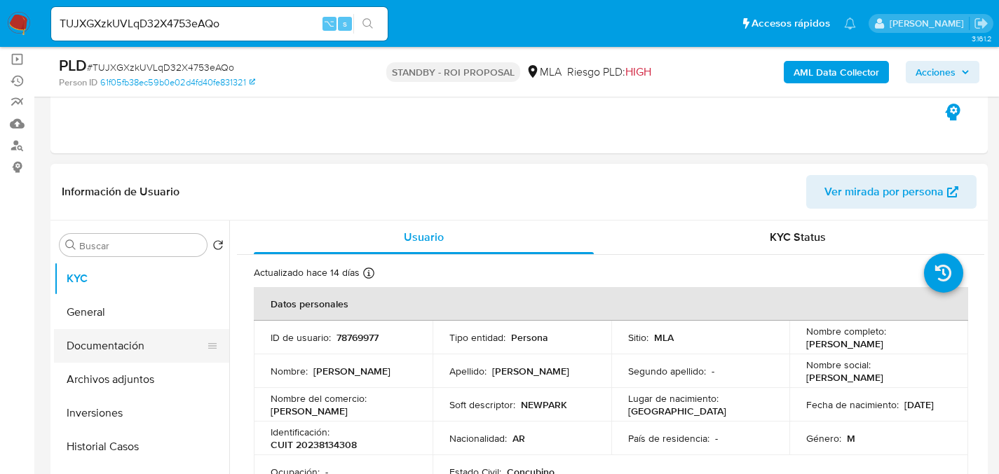
click at [78, 340] on button "Documentación" at bounding box center [136, 346] width 164 height 34
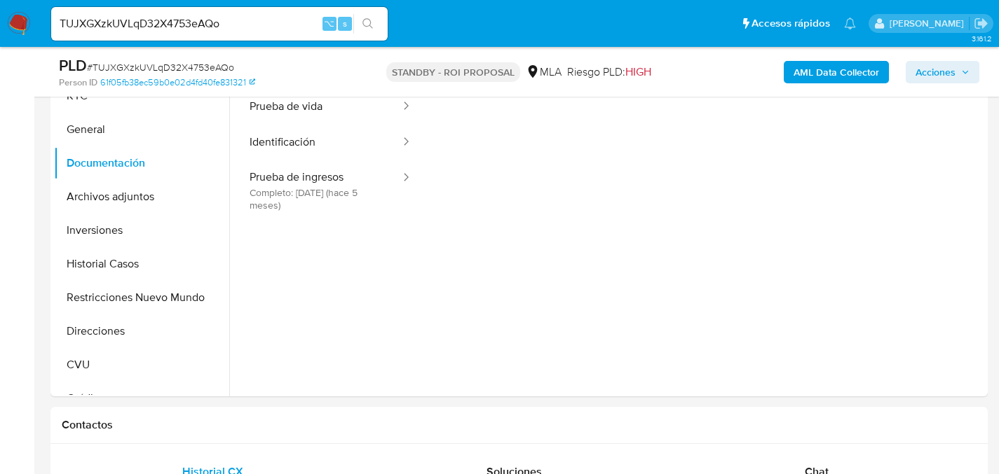
scroll to position [277, 0]
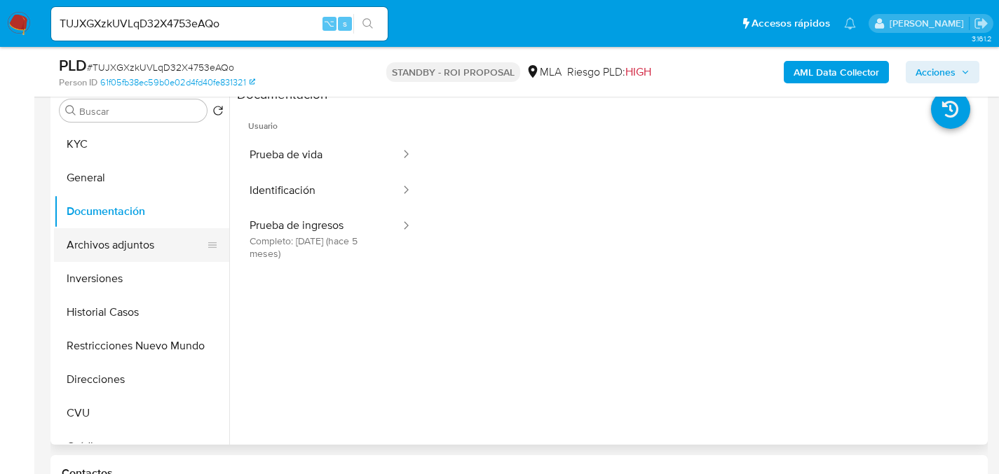
click at [92, 259] on button "Archivos adjuntos" at bounding box center [136, 245] width 164 height 34
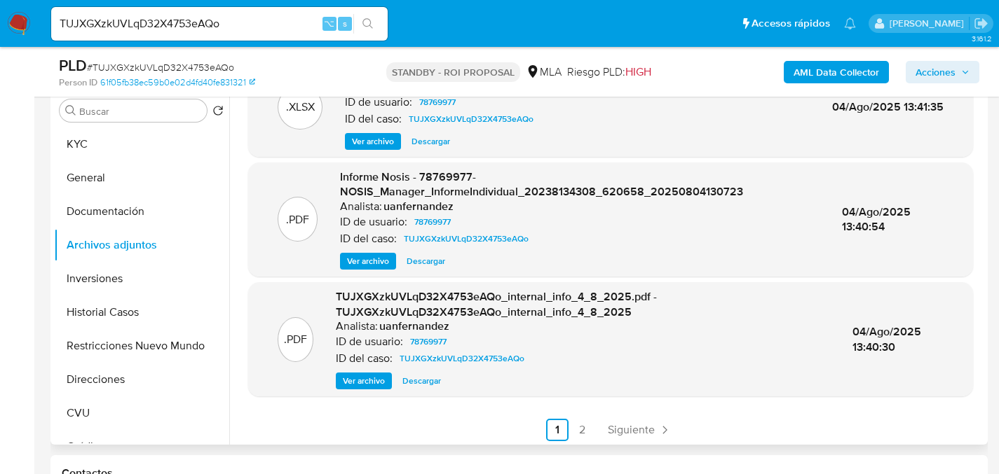
scroll to position [148, 0]
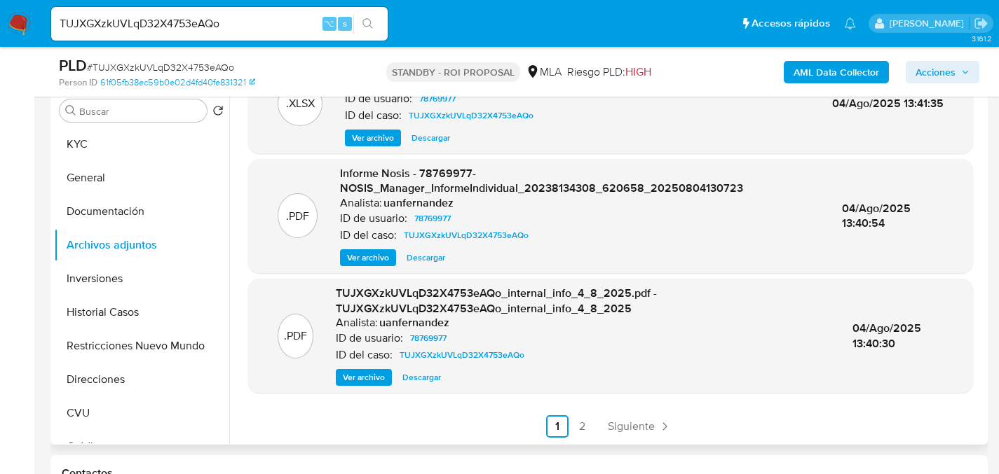
click at [566, 433] on ul "Anterior 1 2 Siguiente" at bounding box center [610, 427] width 725 height 22
click at [572, 432] on link "2" at bounding box center [582, 427] width 22 height 22
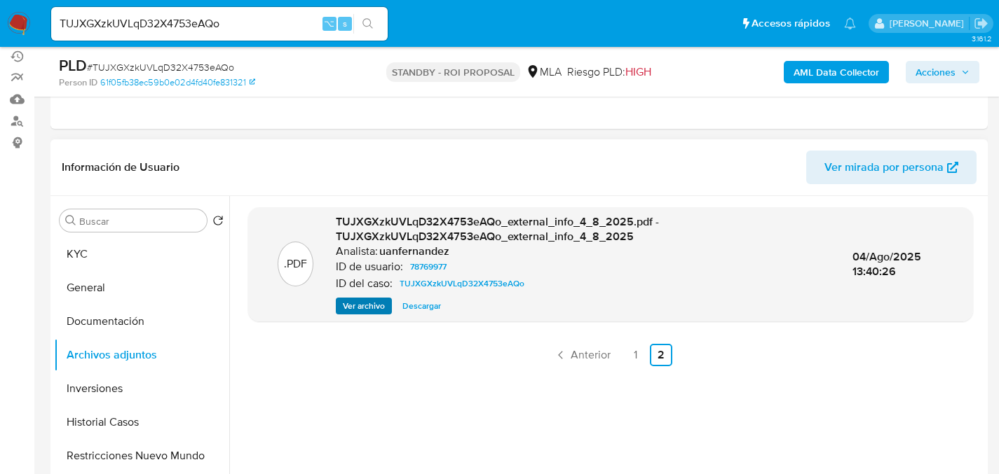
scroll to position [167, 0]
click at [557, 352] on icon "Paginación" at bounding box center [561, 356] width 14 height 14
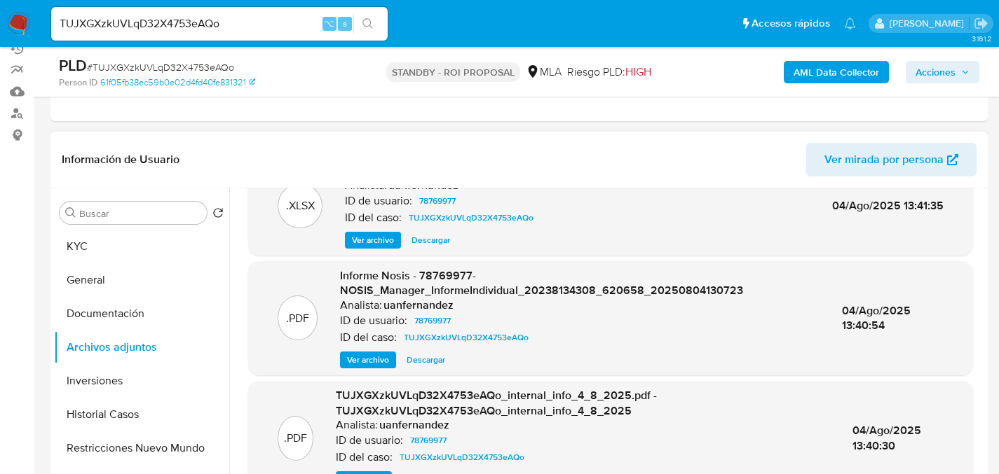
scroll to position [187, 0]
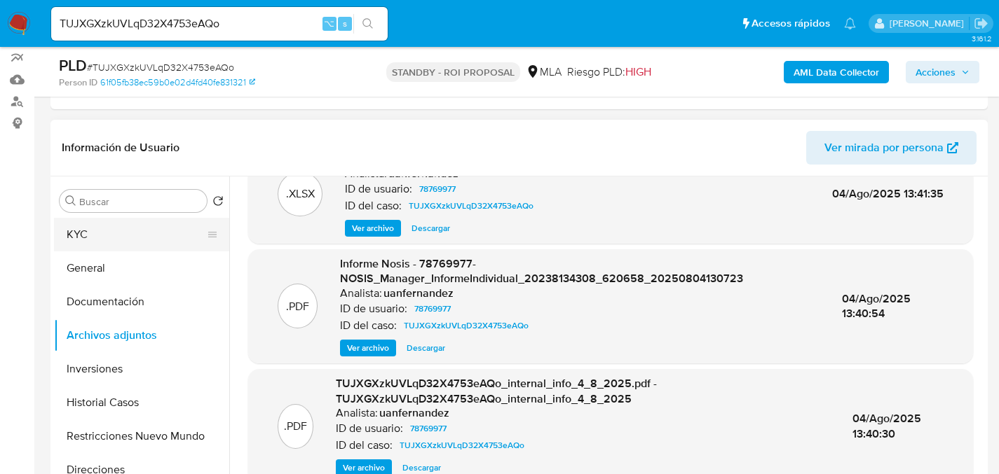
click at [121, 218] on button "KYC" at bounding box center [136, 235] width 164 height 34
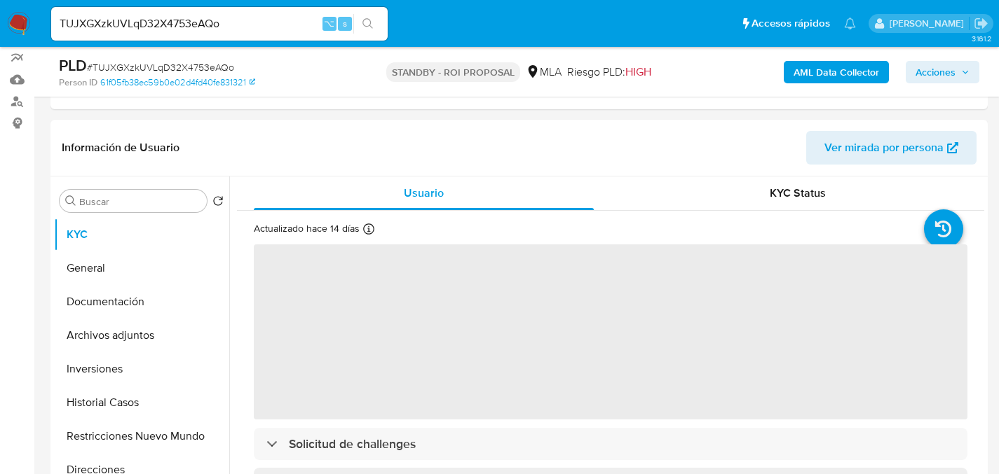
scroll to position [627, 0]
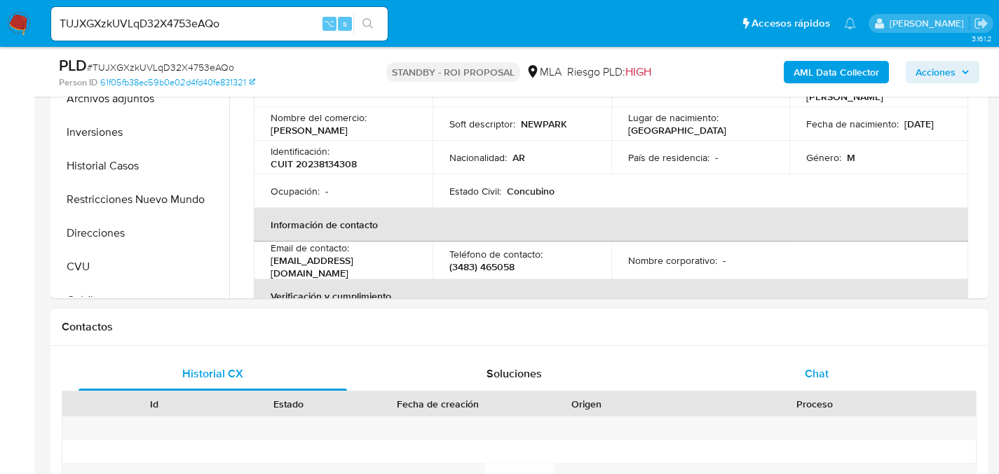
drag, startPoint x: 790, startPoint y: 370, endPoint x: 767, endPoint y: 367, distance: 23.3
click at [789, 370] on div "Chat" at bounding box center [816, 374] width 268 height 34
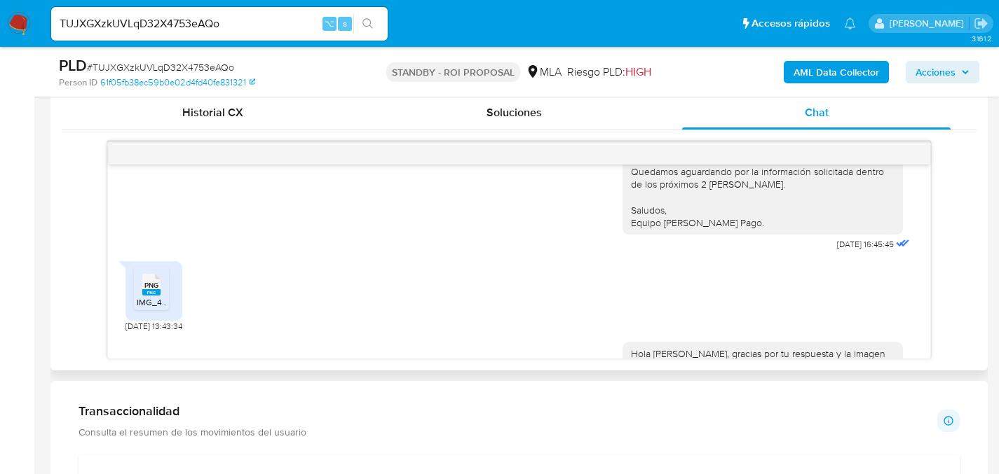
scroll to position [1362, 0]
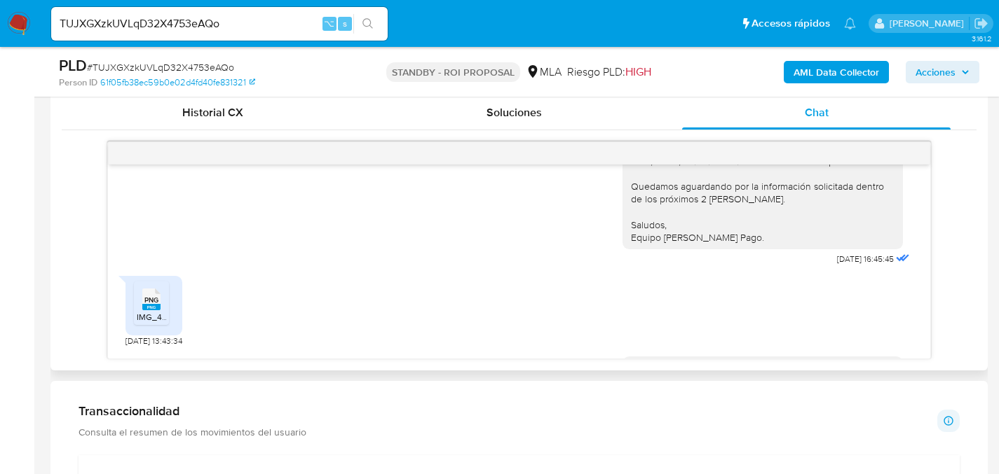
click at [163, 312] on div "PNG PNG" at bounding box center [151, 297] width 29 height 27
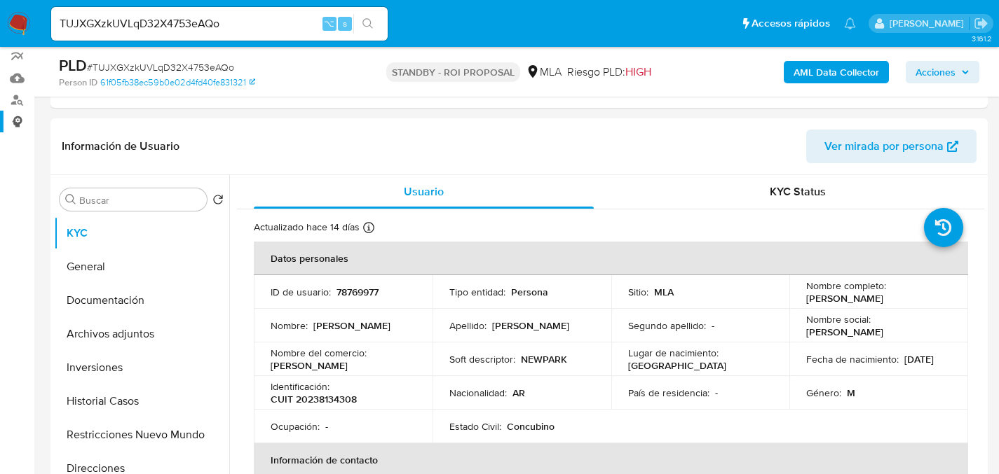
scroll to position [0, 0]
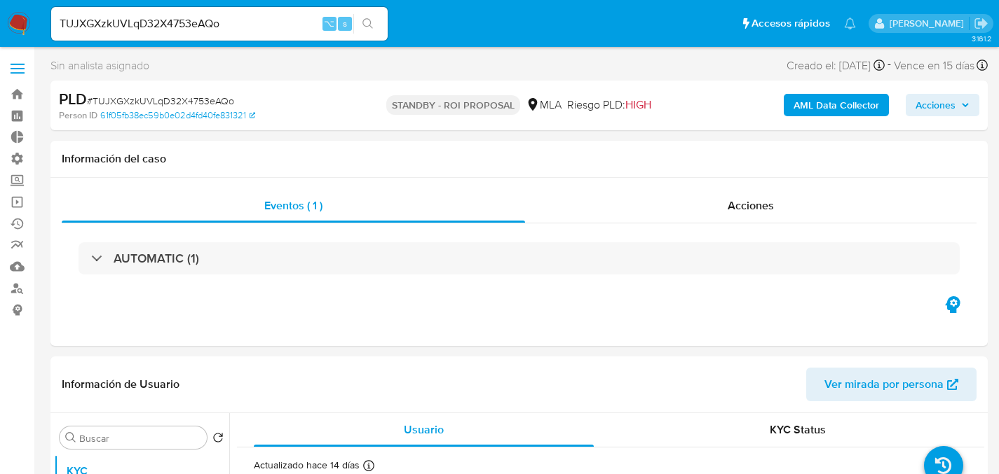
click at [180, 25] on input "TUJXGXzkUVLqD32X4753eAQo" at bounding box center [219, 24] width 336 height 18
paste input "Aw2ZbzzMxkbgpNWb5DZ2NZrj"
type input "Aw2ZbzzMxkbgpNWb5DZ2NZrj"
select select "10"
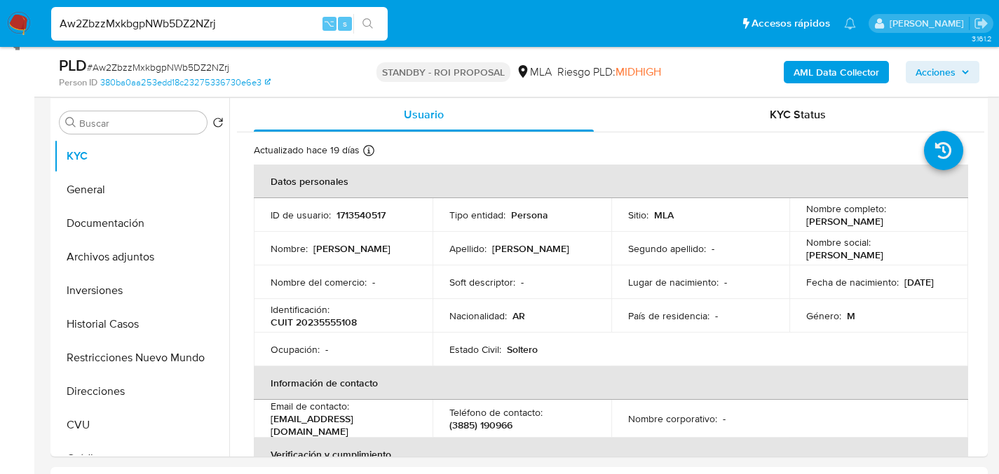
scroll to position [267, 0]
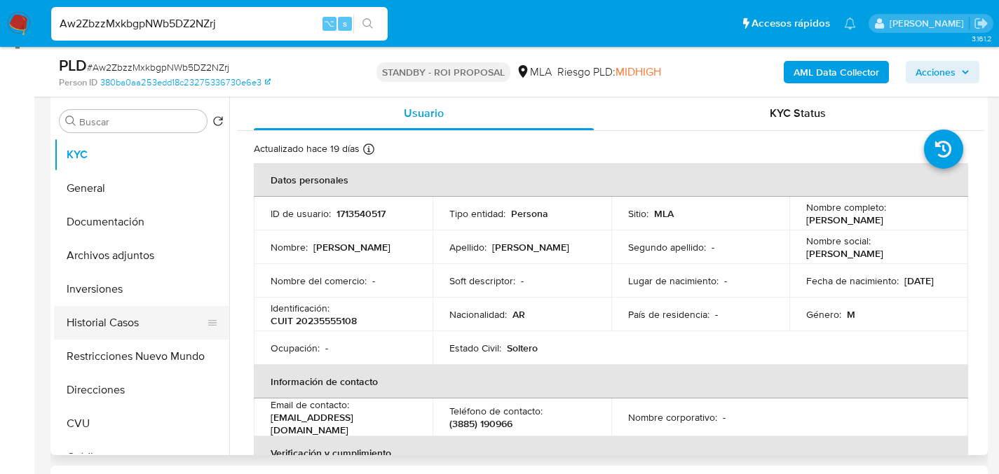
click at [85, 338] on button "Historial Casos" at bounding box center [136, 323] width 164 height 34
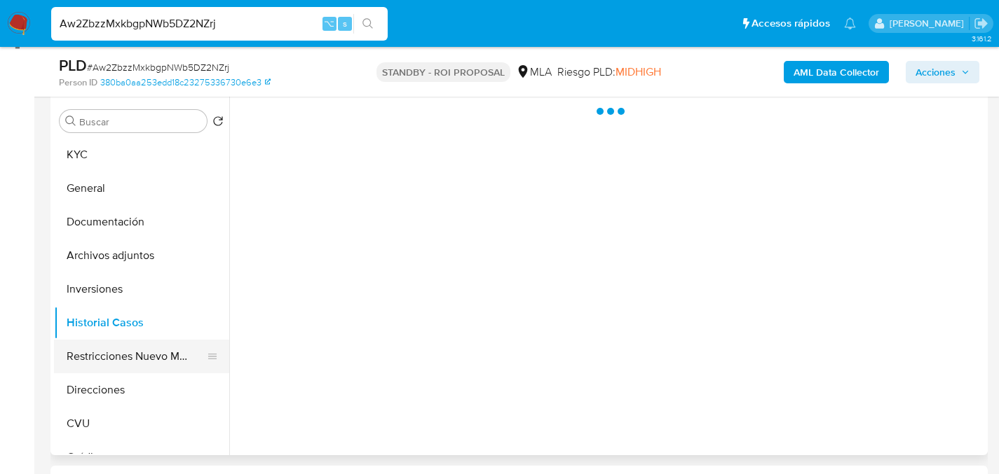
click at [91, 350] on button "Restricciones Nuevo Mundo" at bounding box center [136, 357] width 164 height 34
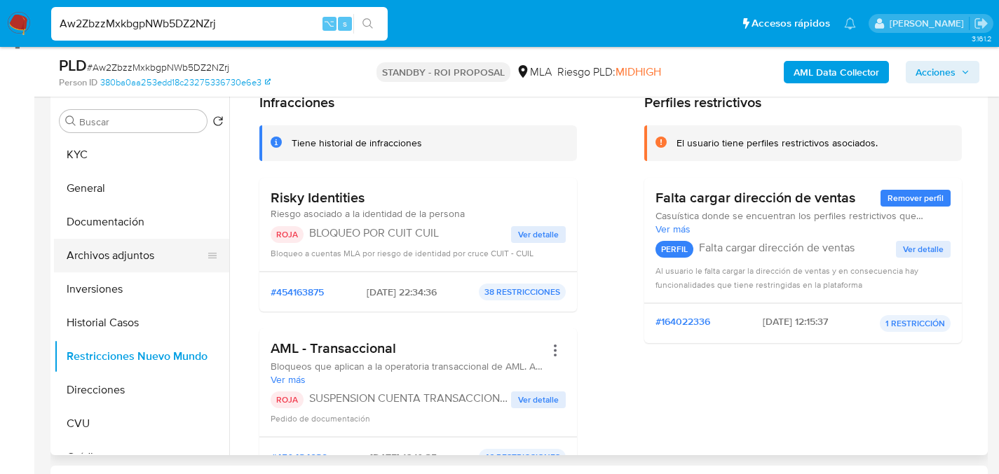
scroll to position [63, 0]
click at [109, 251] on button "Archivos adjuntos" at bounding box center [136, 256] width 164 height 34
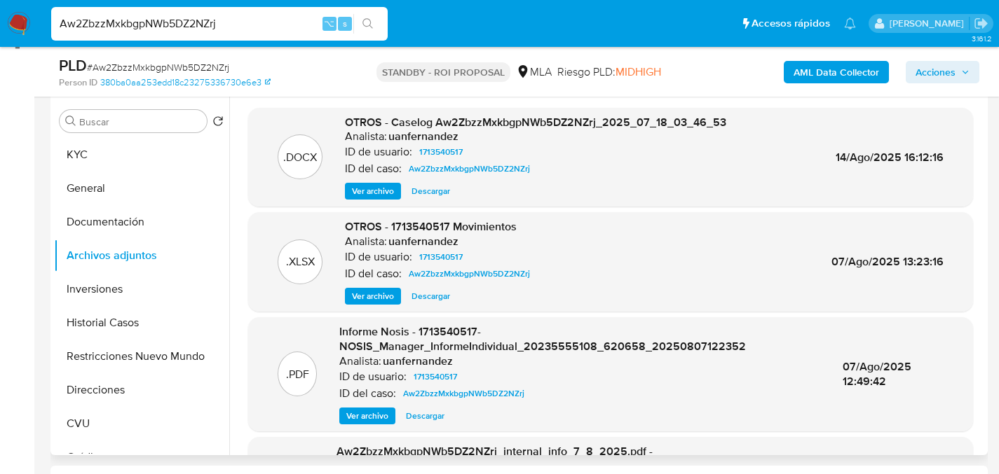
click at [428, 193] on span "Descargar" at bounding box center [430, 191] width 39 height 14
click at [89, 166] on button "KYC" at bounding box center [136, 155] width 164 height 34
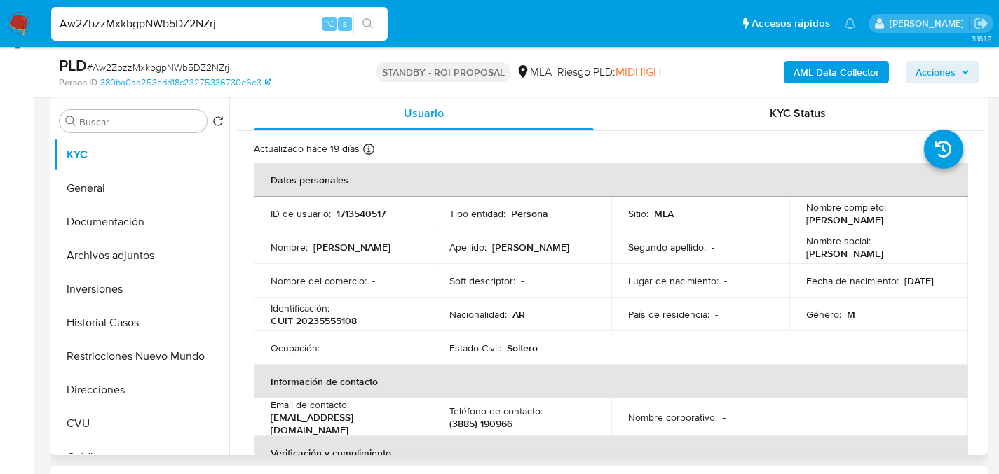
click at [131, 38] on div "Aw2ZbzzMxkbgpNWb5DZ2NZrj ⌥ s" at bounding box center [219, 24] width 336 height 34
click at [132, 31] on input "Aw2ZbzzMxkbgpNWb5DZ2NZrj" at bounding box center [219, 24] width 336 height 18
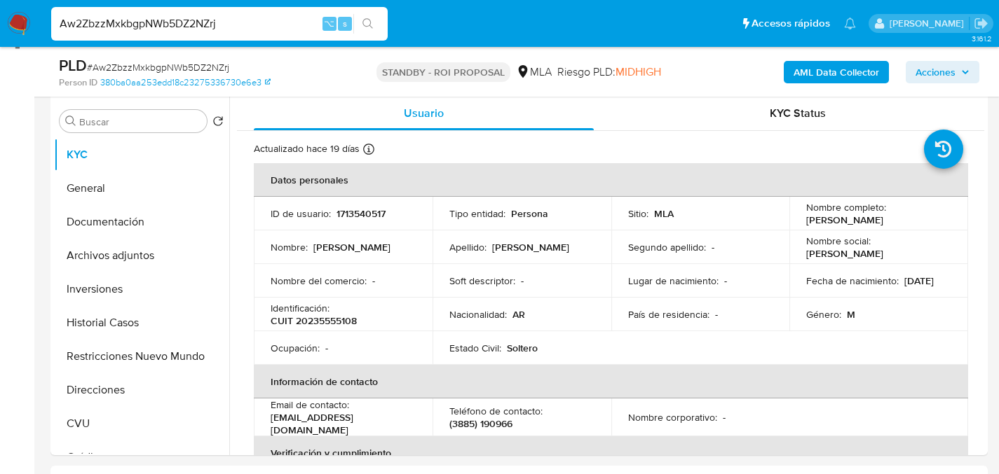
click at [210, 11] on div "Aw2ZbzzMxkbgpNWb5DZ2NZrj ⌥ s" at bounding box center [219, 24] width 336 height 34
click at [214, 28] on input "Aw2ZbzzMxkbgpNWb5DZ2NZrj" at bounding box center [219, 24] width 336 height 18
paste input "Cux5R6GtYQsDjfLXFteUJ3AP"
type input "Cux5R6GtYQsDjfLXFteUJ3AP"
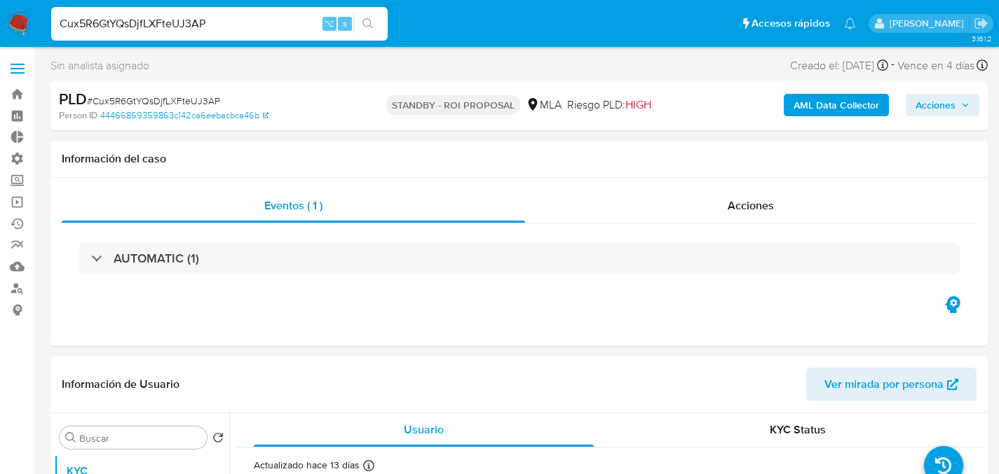
select select "10"
click at [296, 172] on div "Información del caso" at bounding box center [518, 159] width 937 height 37
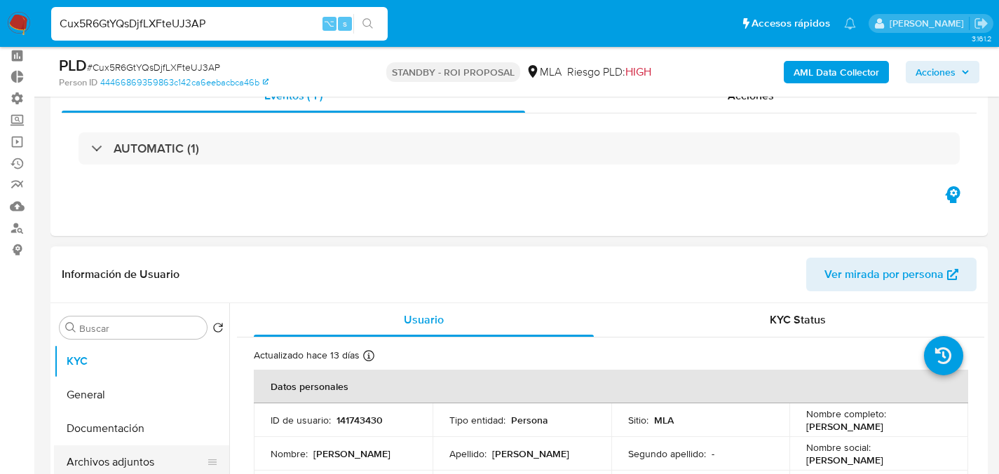
scroll to position [256, 0]
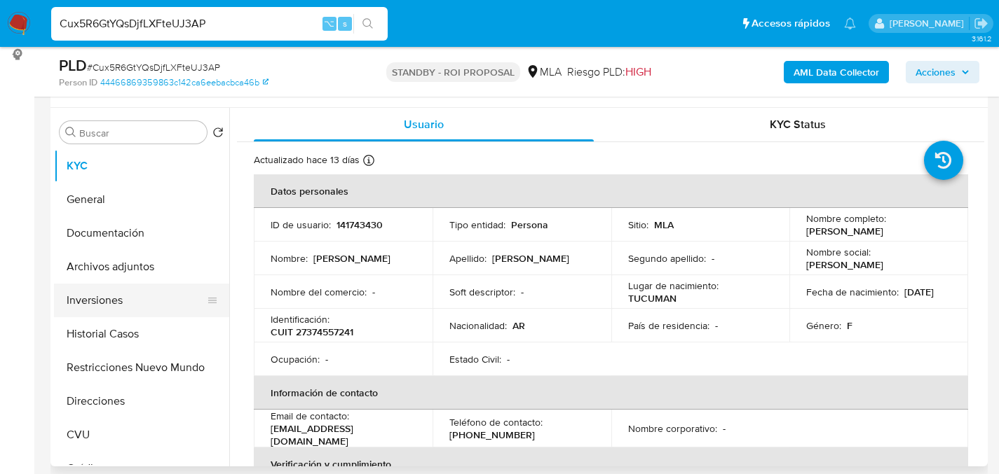
click at [98, 302] on button "Inversiones" at bounding box center [136, 301] width 164 height 34
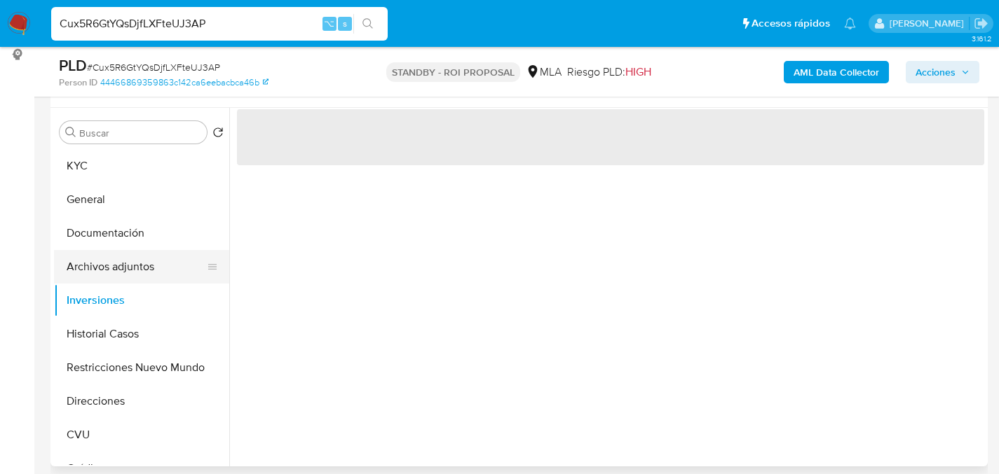
click at [107, 257] on button "Archivos adjuntos" at bounding box center [136, 267] width 164 height 34
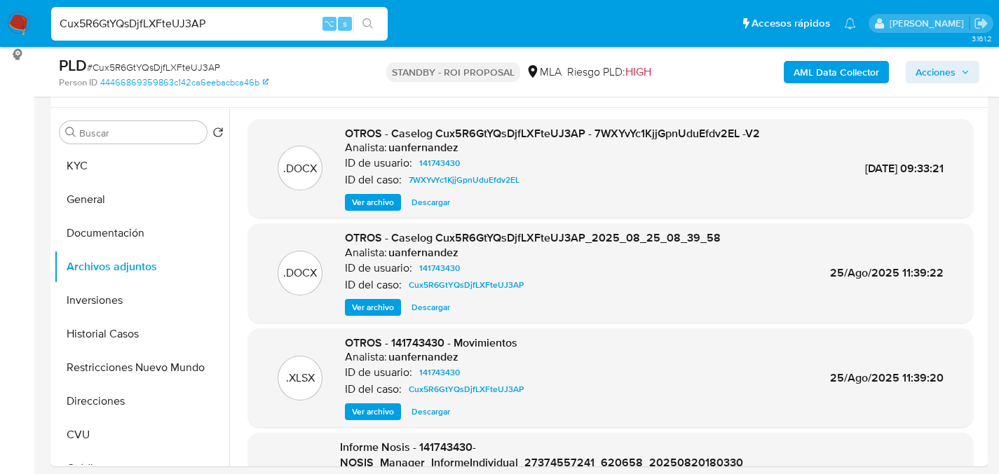
click at [226, 32] on input "Cux5R6GtYQsDjfLXFteUJ3AP" at bounding box center [219, 24] width 336 height 18
click at [432, 203] on span "Descargar" at bounding box center [430, 203] width 39 height 14
click at [216, 11] on div "Cux5R6GtYQsDjfLXFteUJ3AP ⌥ s" at bounding box center [219, 24] width 336 height 34
click at [222, 15] on input "Cux5R6GtYQsDjfLXFteUJ3AP" at bounding box center [219, 24] width 336 height 18
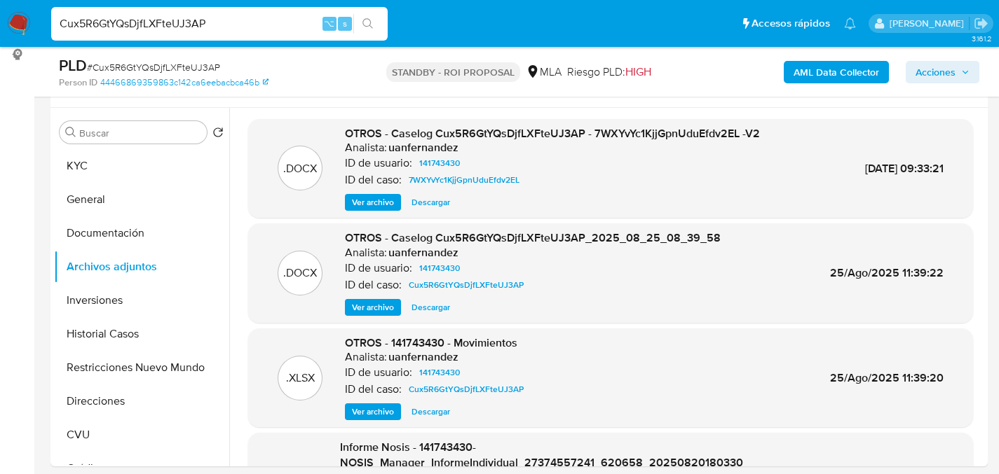
click at [222, 15] on input "Cux5R6GtYQsDjfLXFteUJ3AP" at bounding box center [219, 24] width 336 height 18
type input "153464852"
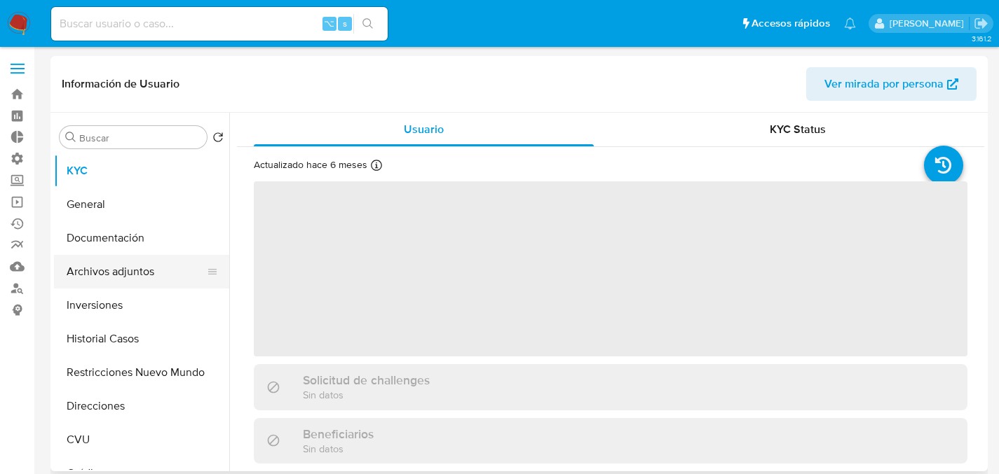
click at [113, 271] on button "Archivos adjuntos" at bounding box center [136, 272] width 164 height 34
select select "10"
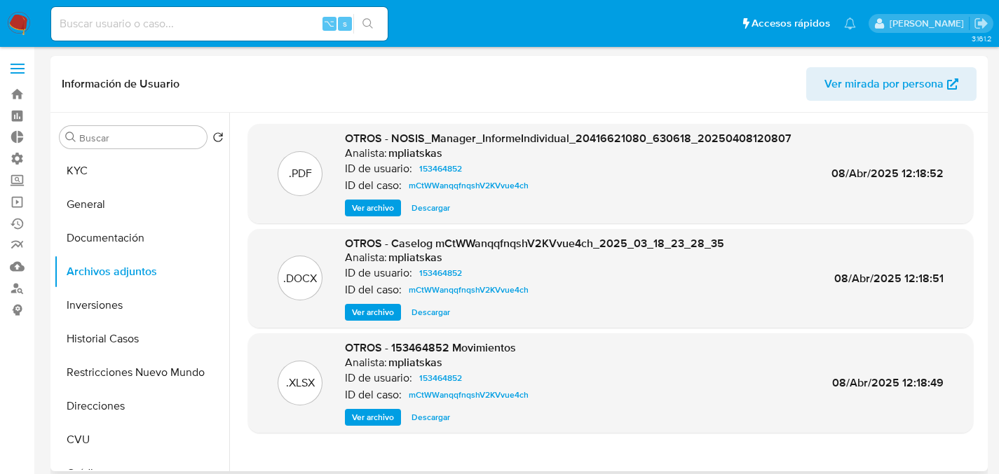
click at [366, 315] on span "Ver archivo" at bounding box center [373, 313] width 42 height 14
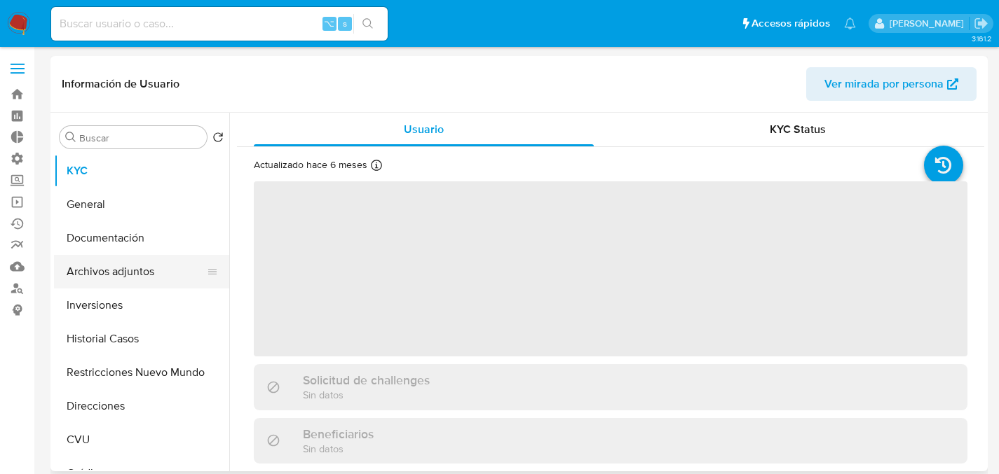
click at [94, 273] on button "Archivos adjuntos" at bounding box center [136, 272] width 164 height 34
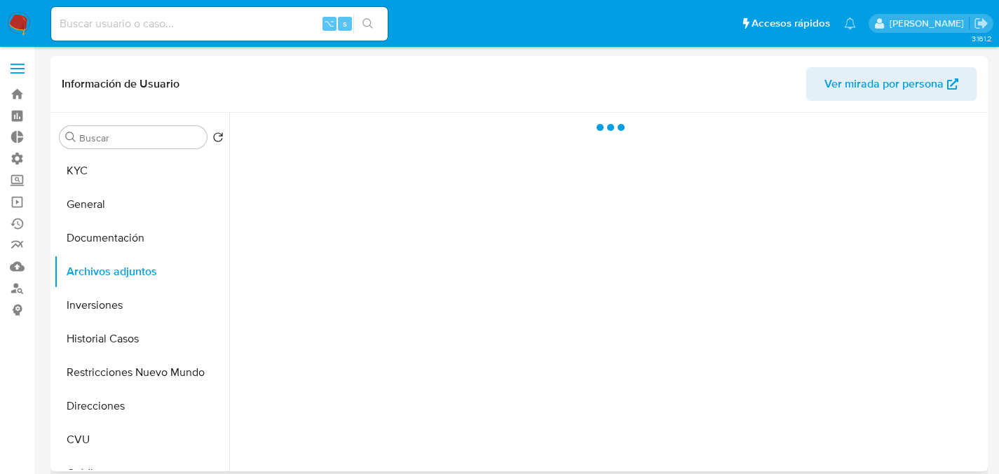
select select "10"
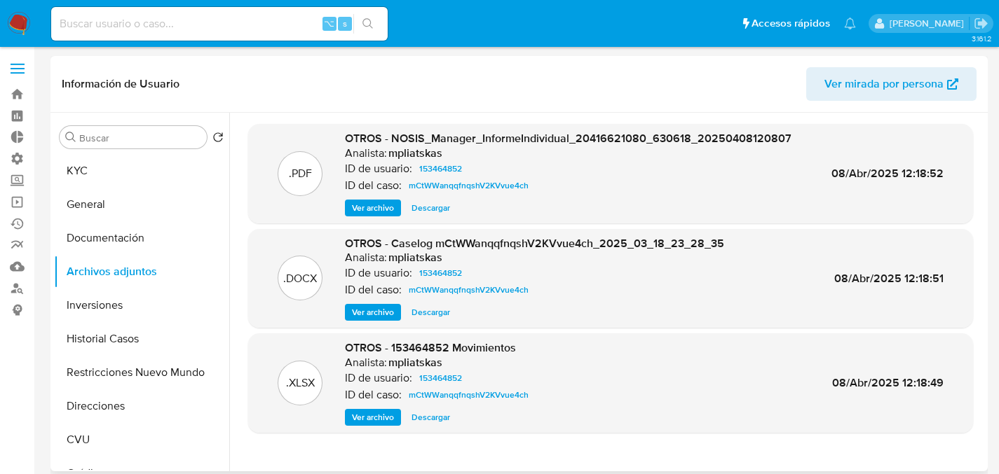
click at [368, 319] on span "Ver archivo" at bounding box center [373, 313] width 42 height 14
click at [116, 247] on button "Documentación" at bounding box center [136, 238] width 164 height 34
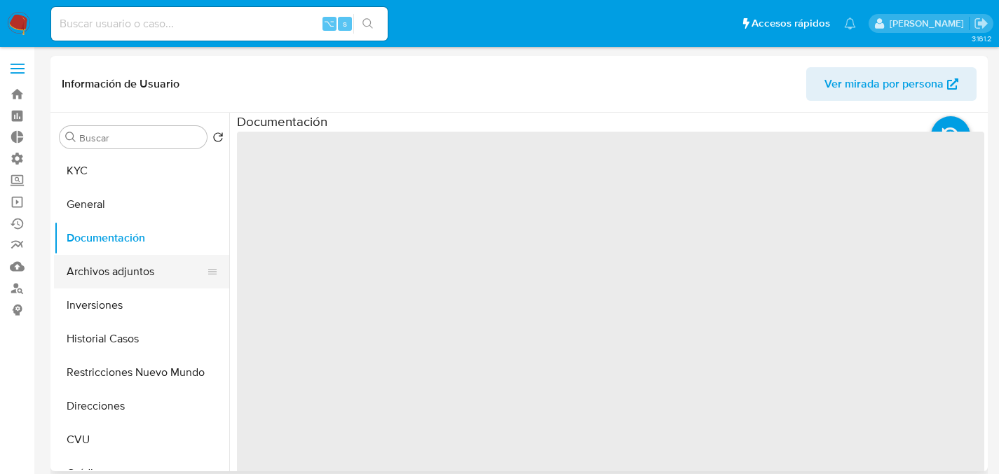
click at [103, 280] on button "Archivos adjuntos" at bounding box center [136, 272] width 164 height 34
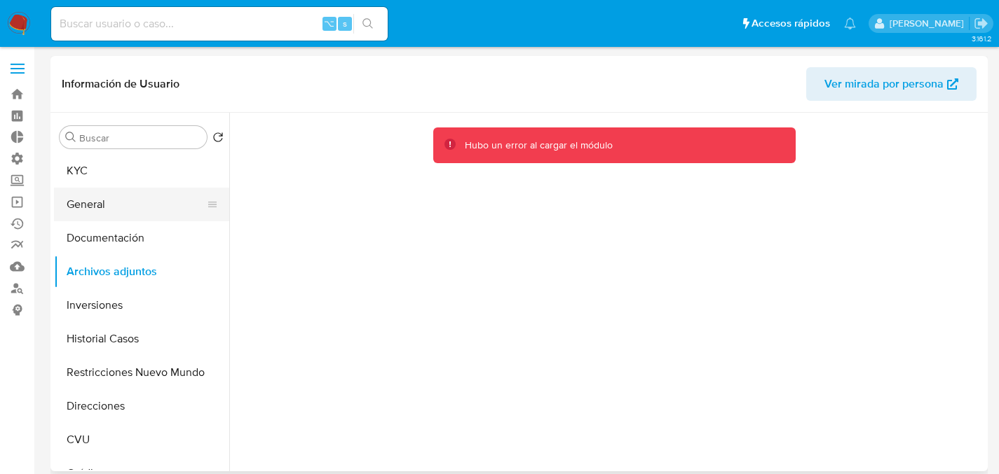
click at [151, 205] on button "General" at bounding box center [136, 205] width 164 height 34
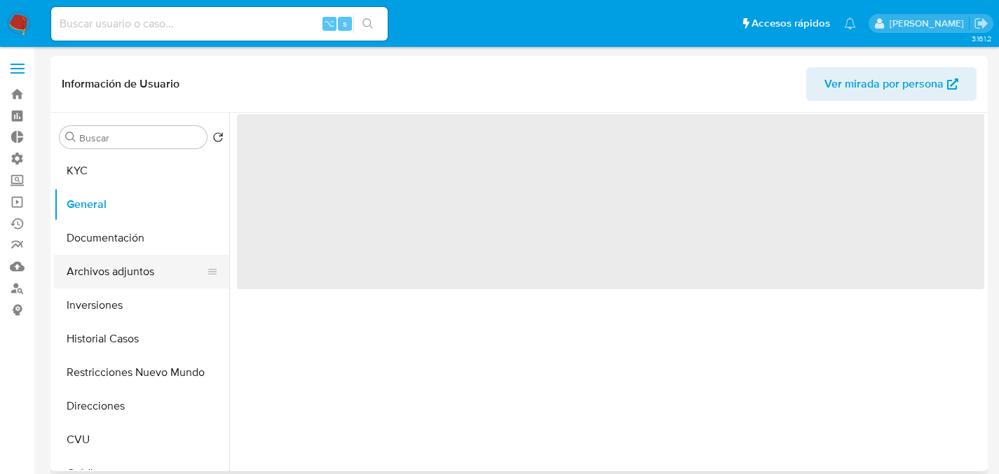
click at [135, 278] on button "Archivos adjuntos" at bounding box center [136, 272] width 164 height 34
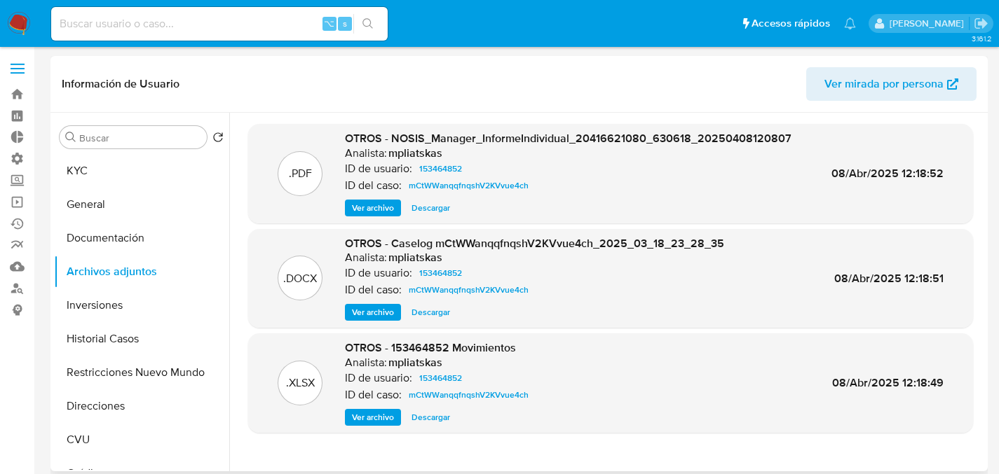
click at [427, 315] on span "Descargar" at bounding box center [430, 313] width 39 height 14
click at [78, 170] on button "KYC" at bounding box center [136, 171] width 164 height 34
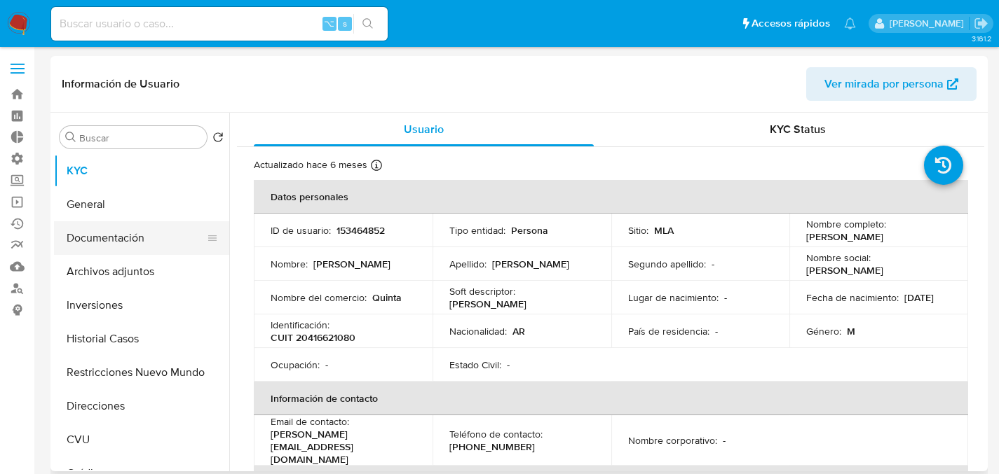
click at [80, 252] on button "Documentación" at bounding box center [136, 238] width 164 height 34
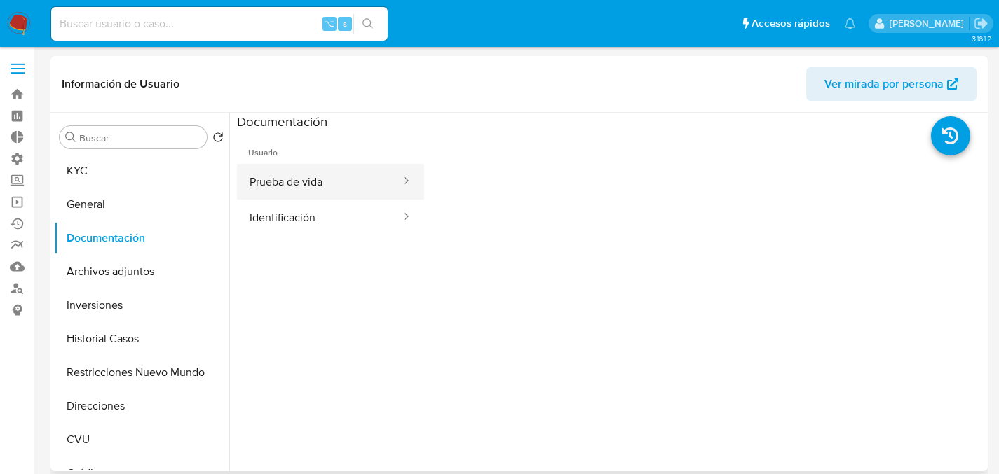
click at [294, 182] on button "Prueba de vida" at bounding box center [319, 182] width 165 height 36
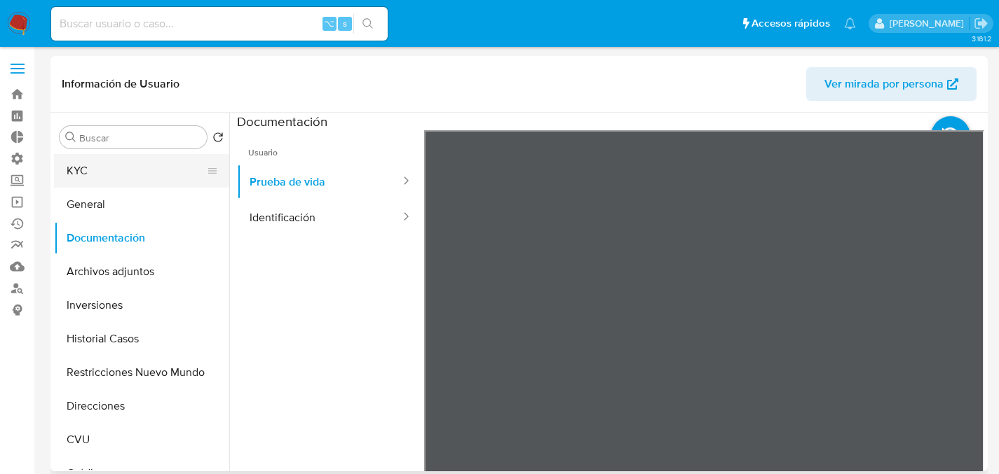
click at [130, 164] on button "KYC" at bounding box center [136, 171] width 164 height 34
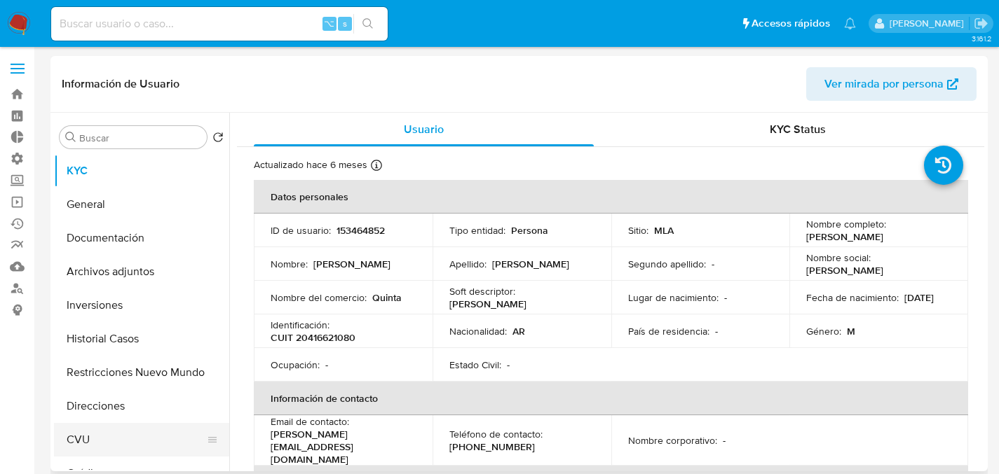
click at [95, 434] on button "CVU" at bounding box center [136, 440] width 164 height 34
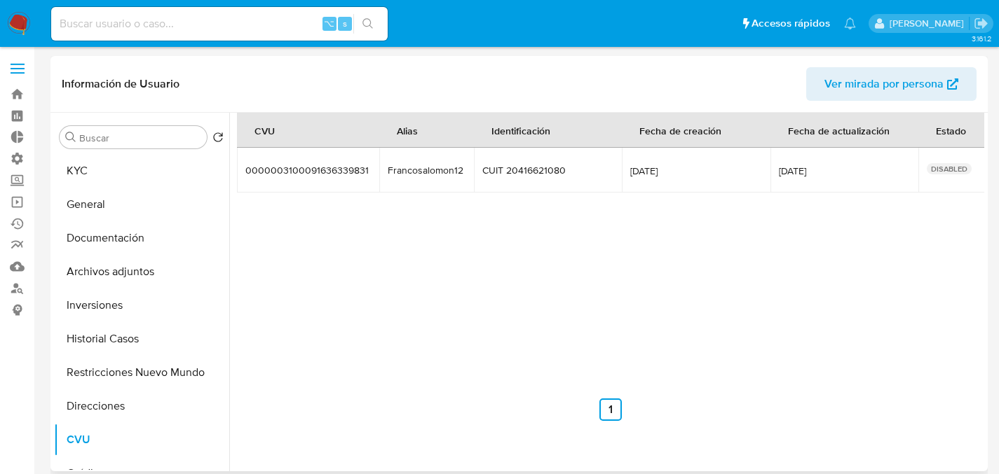
click at [713, 342] on div "CVU Alias Identificación Fecha de creación Fecha de actualización Estado 000000…" at bounding box center [610, 267] width 747 height 308
click at [95, 244] on button "Documentación" at bounding box center [136, 238] width 164 height 34
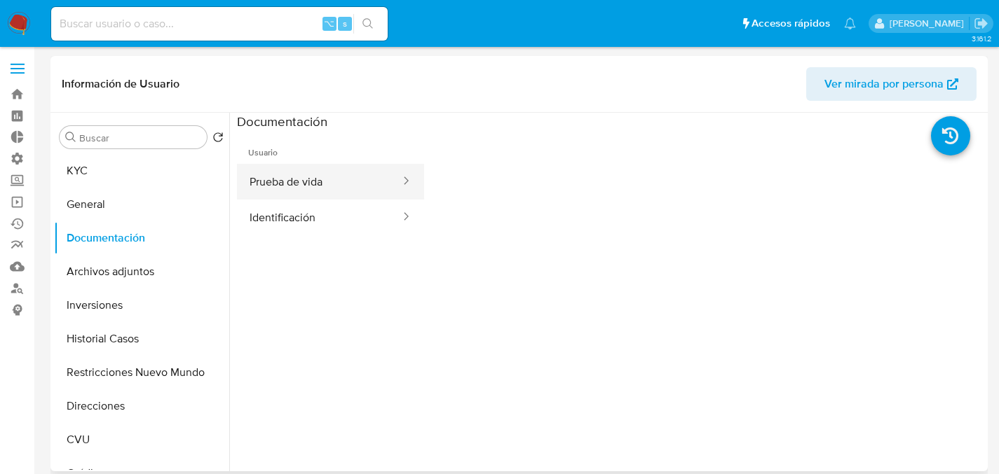
click at [287, 175] on button "Prueba de vida" at bounding box center [319, 182] width 165 height 36
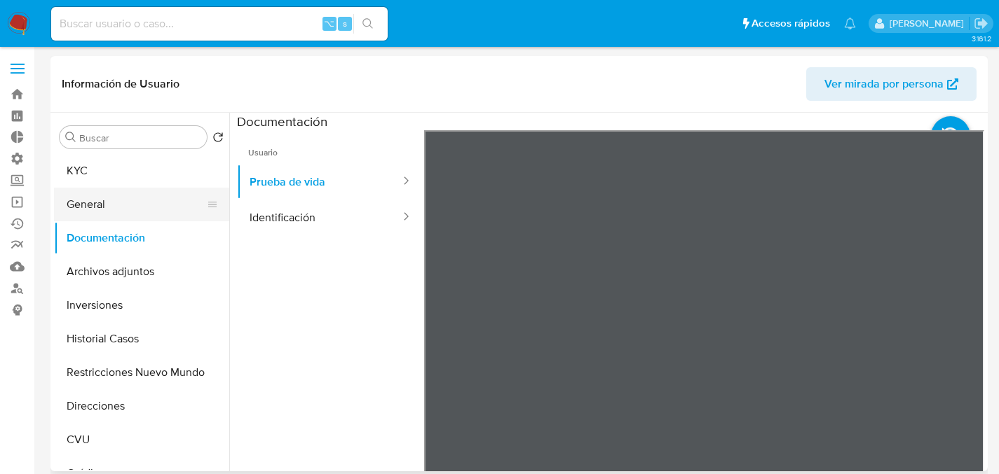
click at [141, 196] on button "General" at bounding box center [136, 205] width 164 height 34
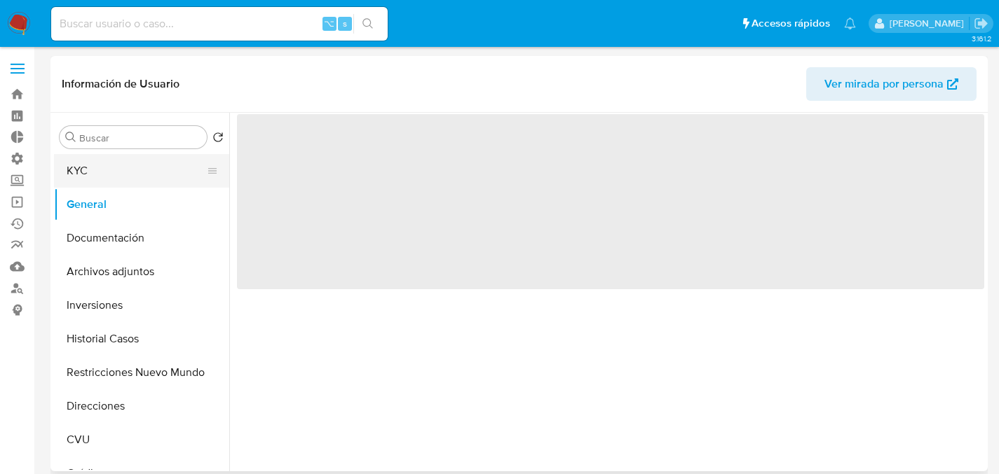
click at [143, 184] on button "KYC" at bounding box center [136, 171] width 164 height 34
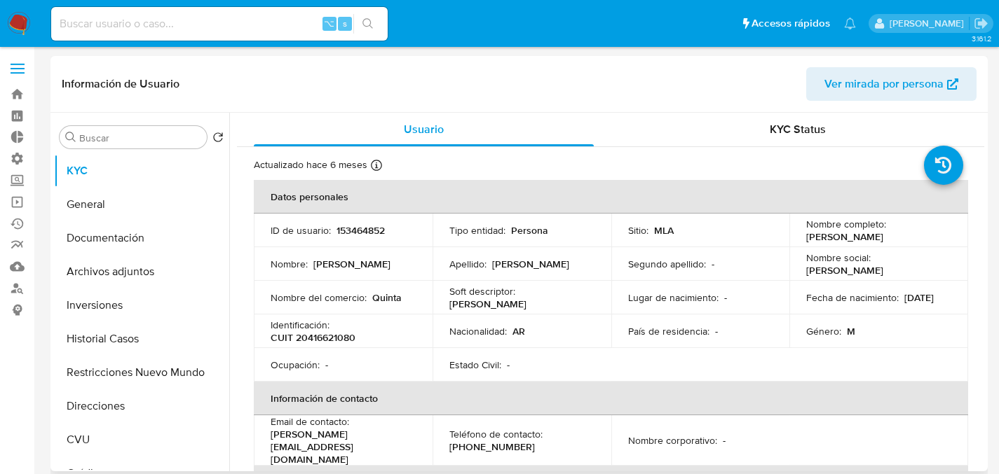
click at [331, 341] on p "CUIT 20416621080" at bounding box center [312, 337] width 85 height 13
copy p "20416621080"
